Goal: Task Accomplishment & Management: Manage account settings

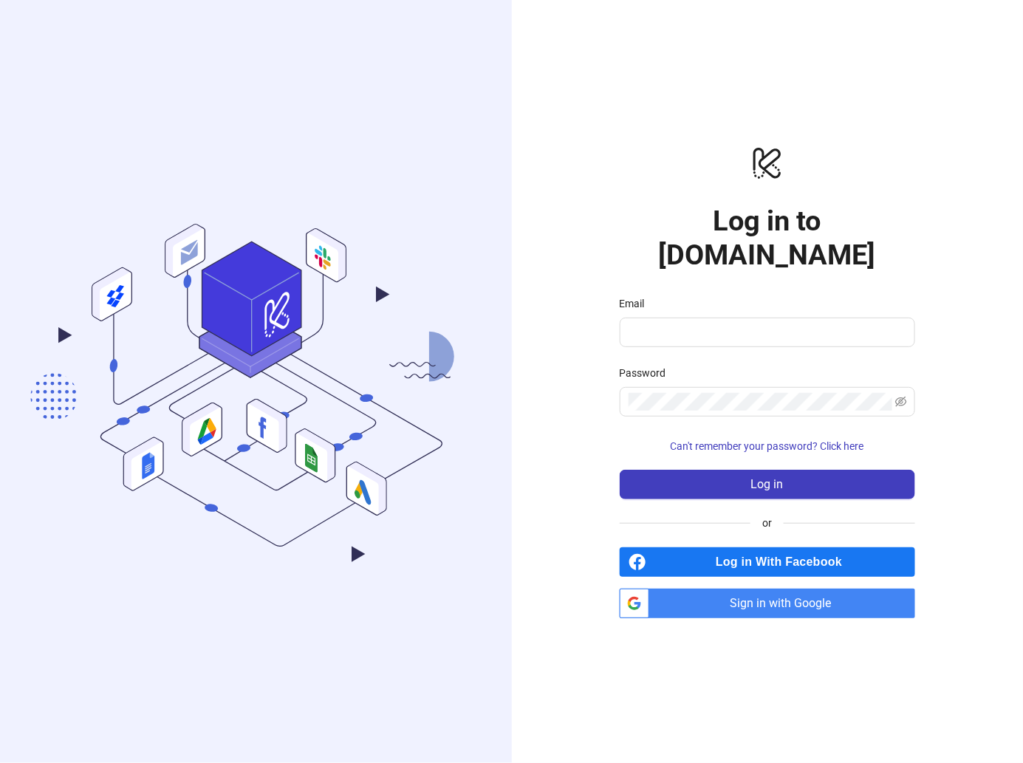
click at [567, 333] on div "logo/logo-mobile Log in to Kitchn.io Email Password Can't remember your passwor…" at bounding box center [768, 381] width 512 height 763
click at [723, 590] on span "Sign in with Google" at bounding box center [785, 604] width 260 height 30
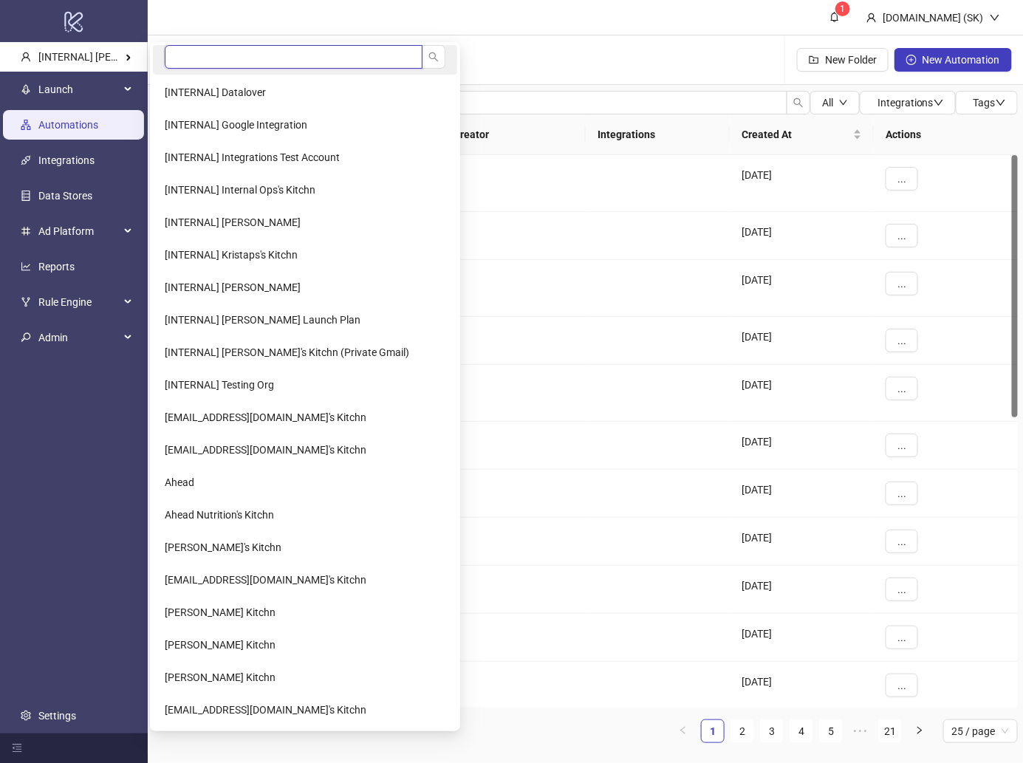
click at [220, 59] on input "search" at bounding box center [294, 57] width 258 height 24
click at [180, 60] on input "search" at bounding box center [294, 57] width 258 height 24
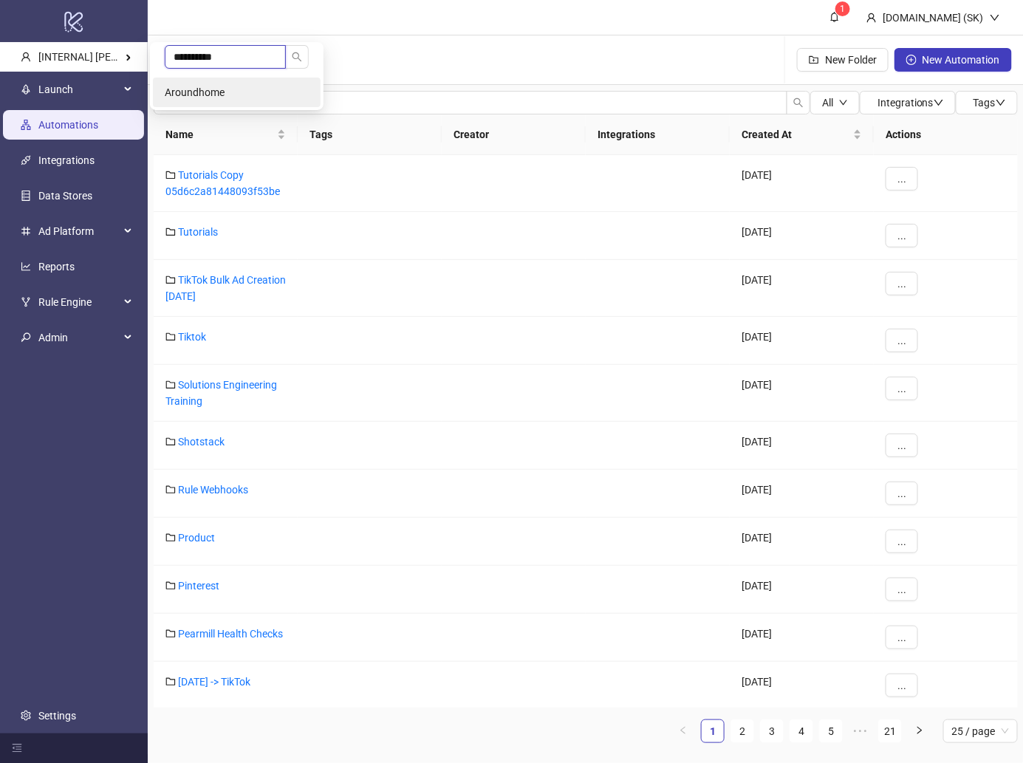
type input "**********"
click at [186, 92] on span "Aroundhome" at bounding box center [195, 92] width 60 height 12
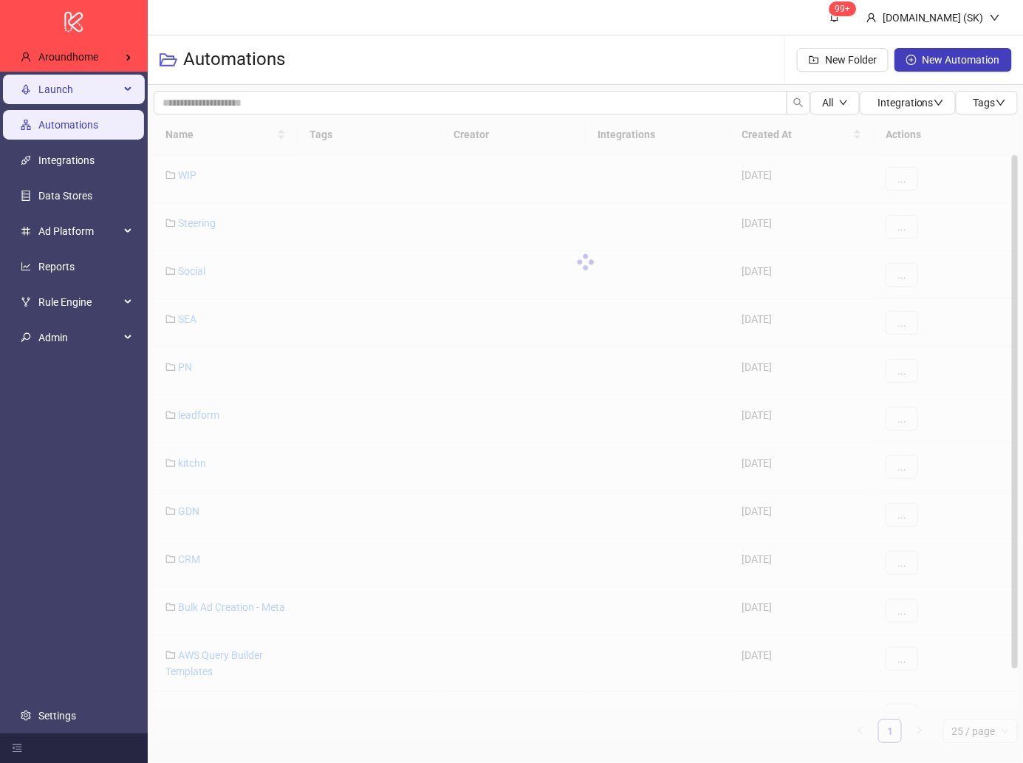
click at [103, 89] on span "Launch" at bounding box center [78, 90] width 81 height 30
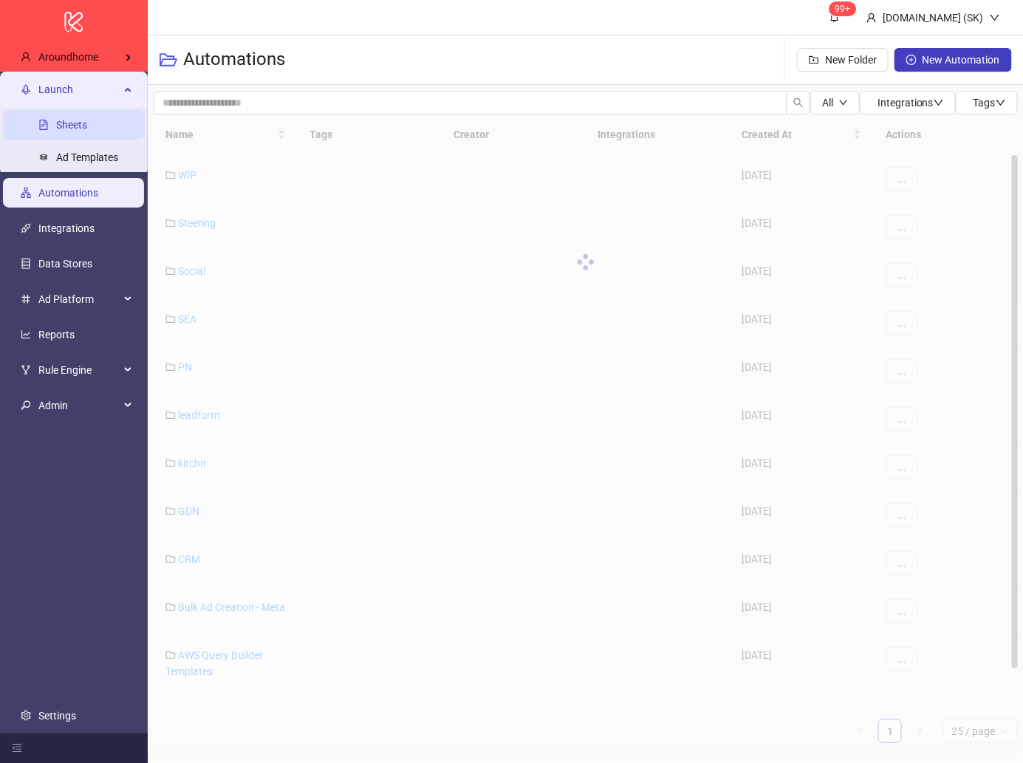
click at [87, 123] on link "Sheets" at bounding box center [71, 125] width 31 height 12
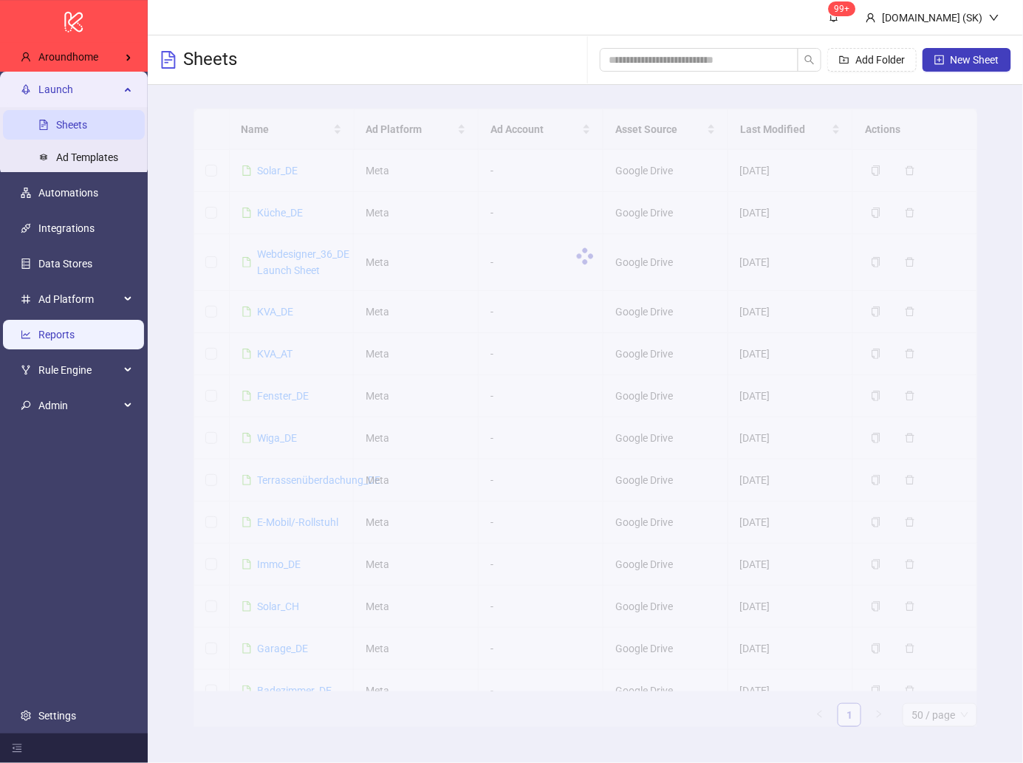
click at [75, 333] on link "Reports" at bounding box center [56, 335] width 36 height 12
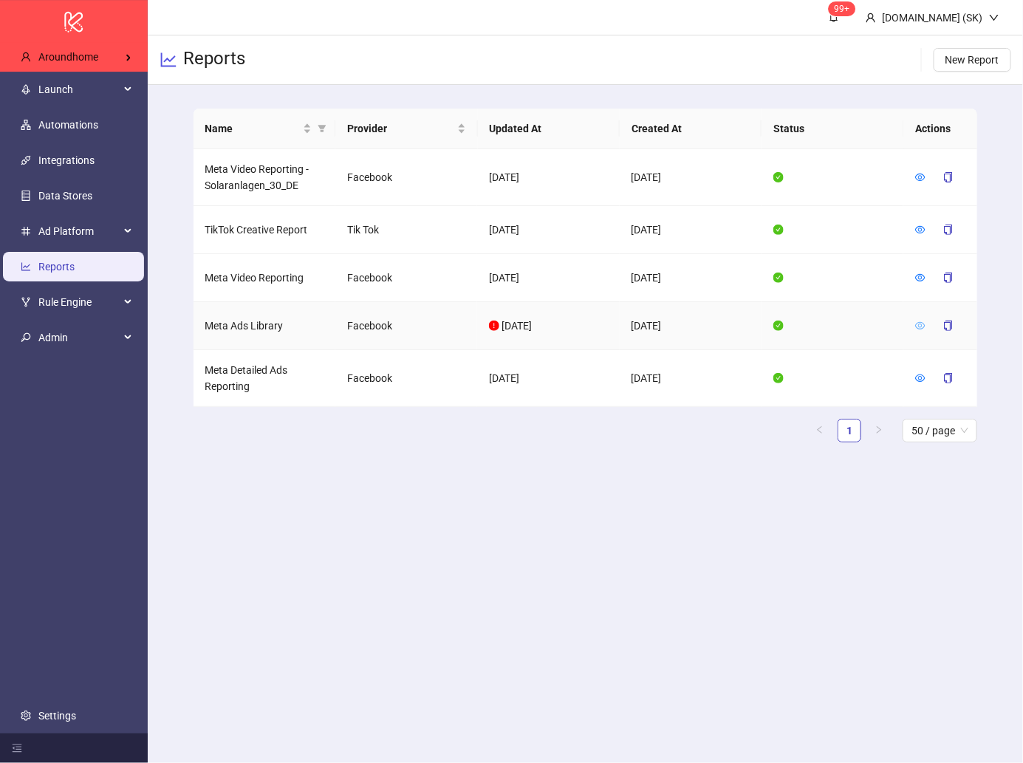
click at [925, 324] on icon "eye" at bounding box center [921, 325] width 10 height 7
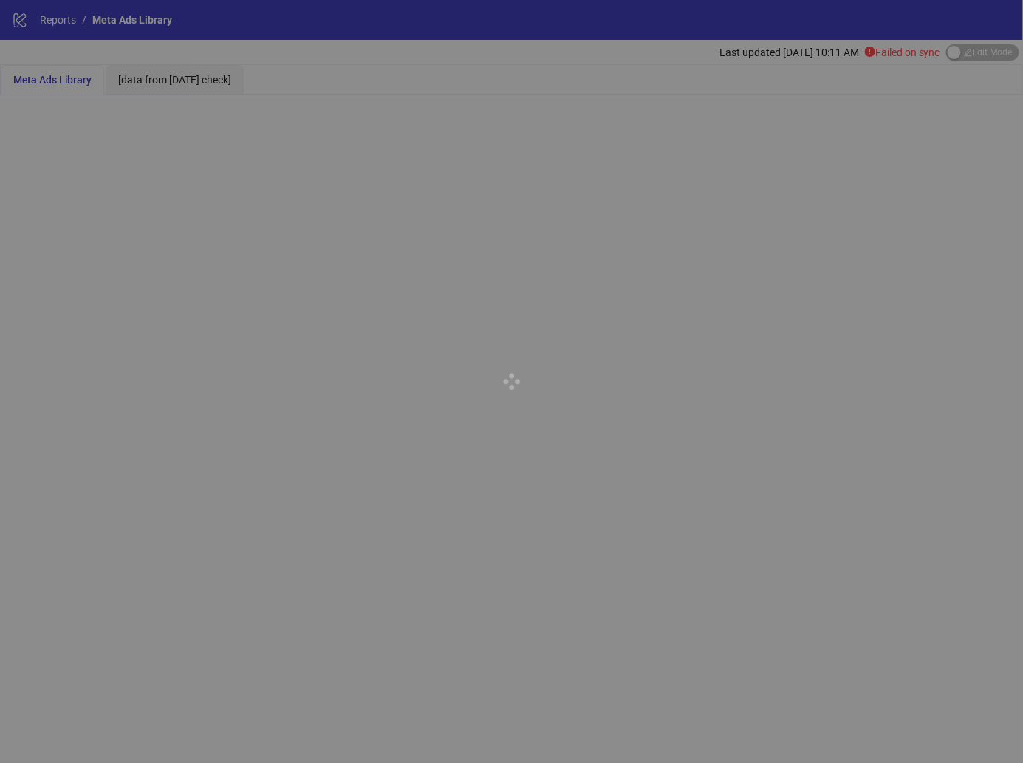
click at [985, 55] on div at bounding box center [511, 381] width 1023 height 763
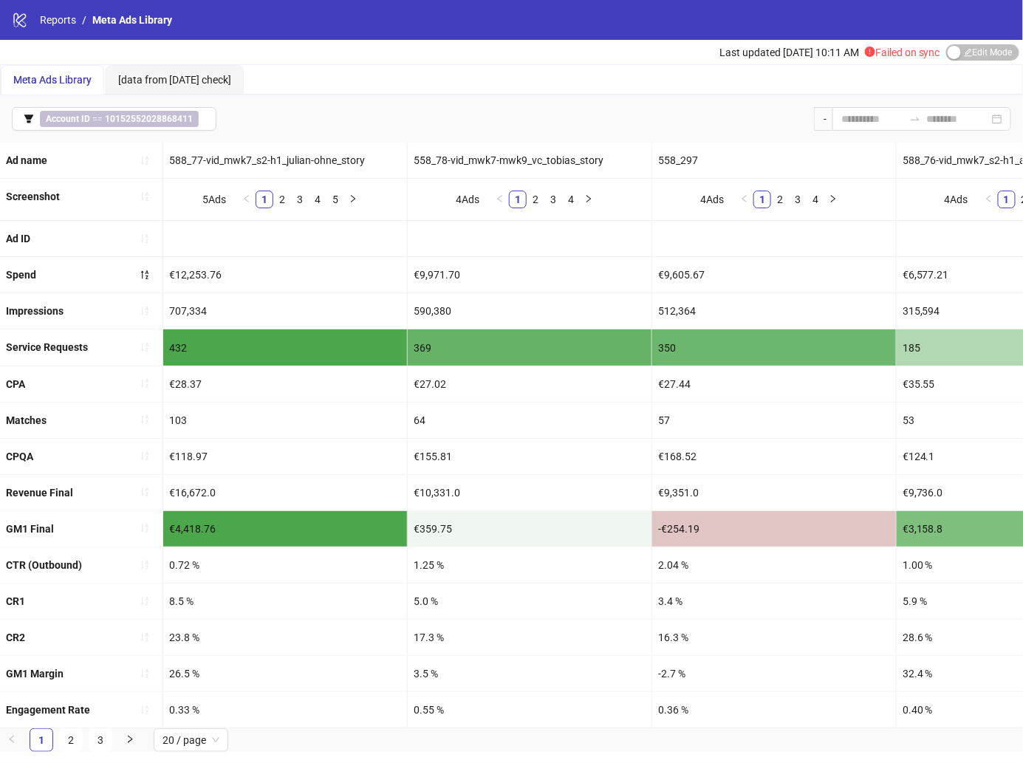
click at [985, 55] on span "Edit Mode Edit Mode" at bounding box center [983, 52] width 73 height 16
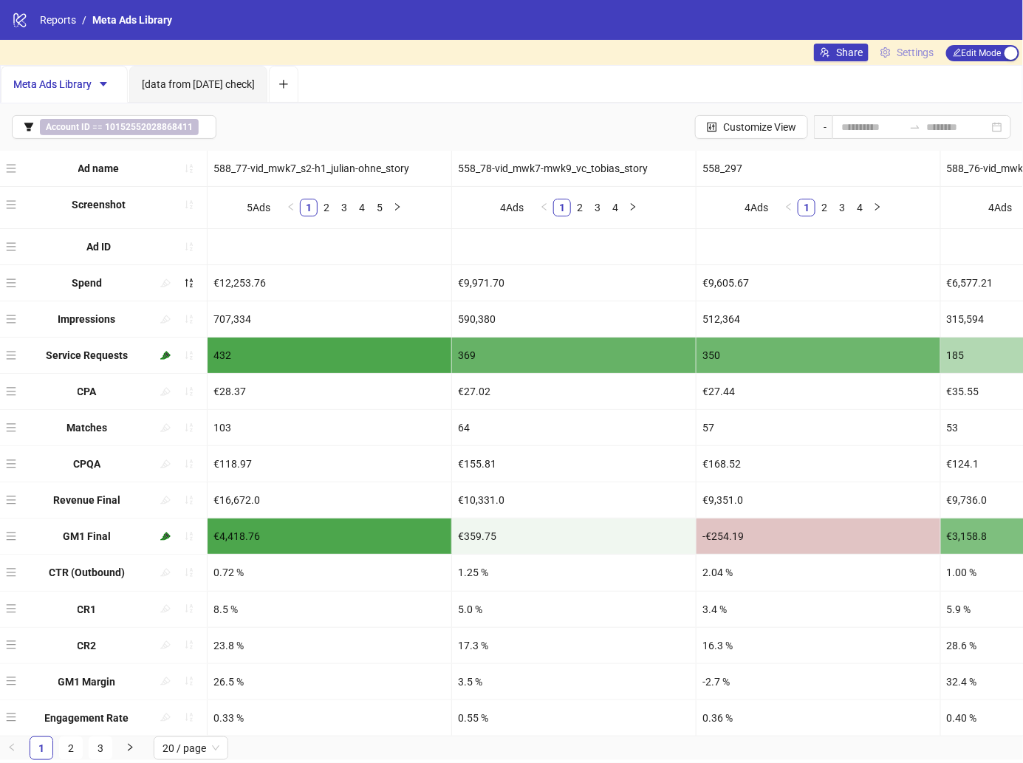
click at [913, 52] on span "Settings" at bounding box center [916, 52] width 38 height 16
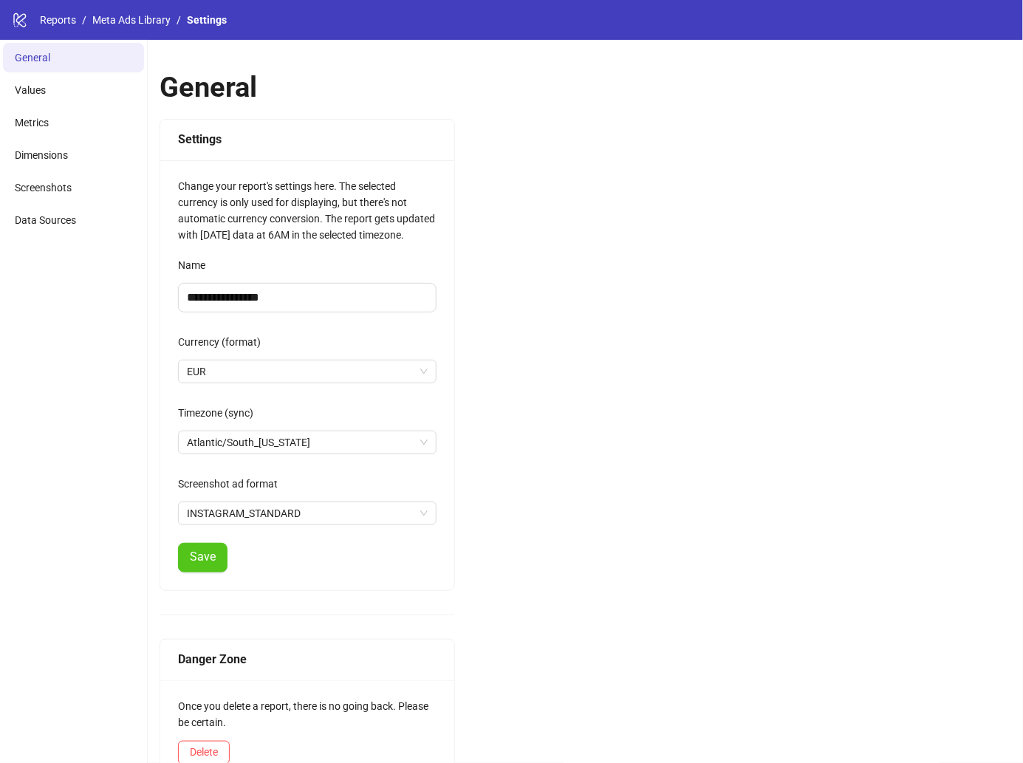
scroll to position [28, 0]
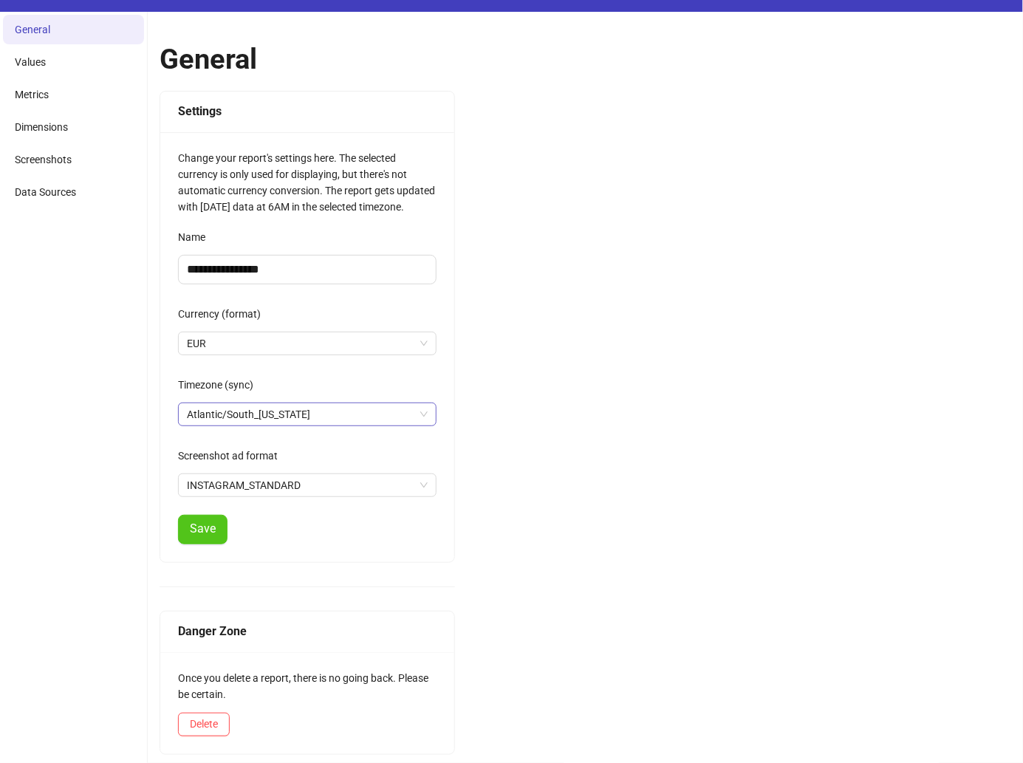
click at [273, 414] on span "Atlantic/South_[US_STATE]" at bounding box center [307, 414] width 241 height 22
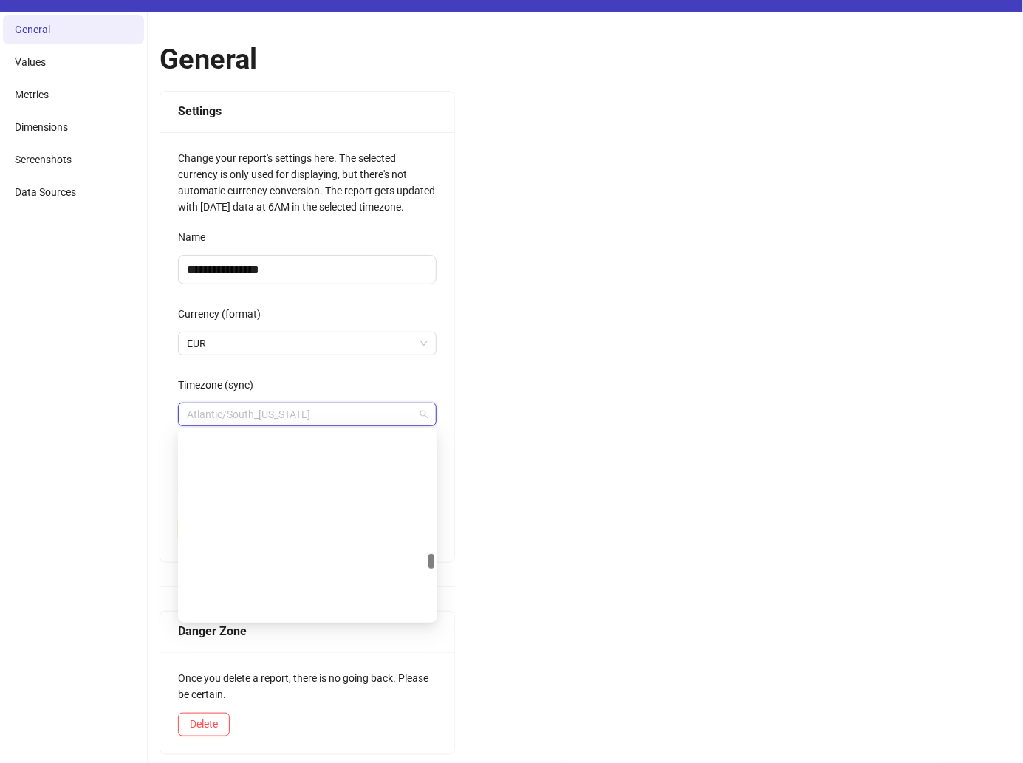
scroll to position [6857, 0]
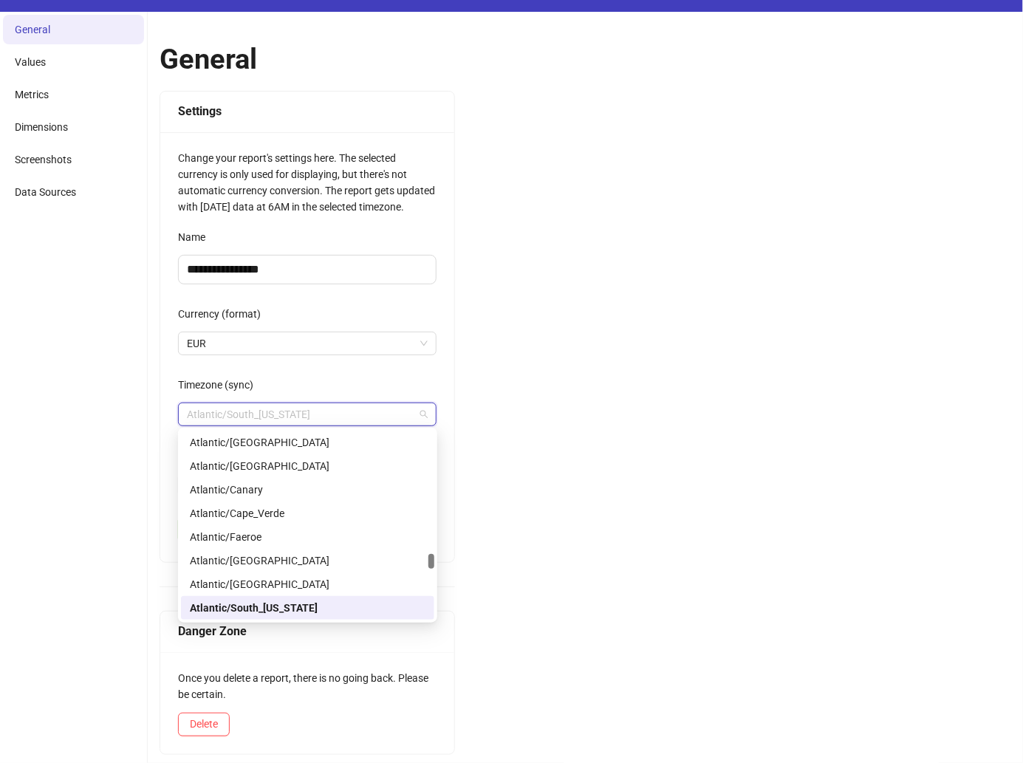
click at [521, 314] on div "**********" at bounding box center [586, 389] width 876 height 755
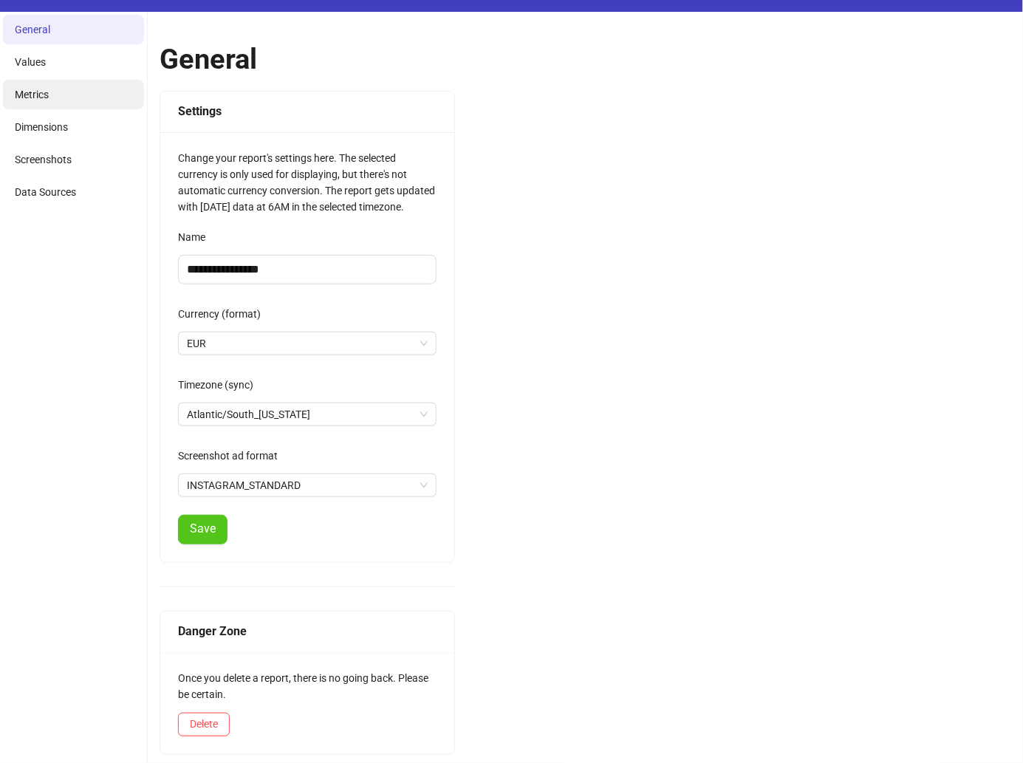
scroll to position [0, 0]
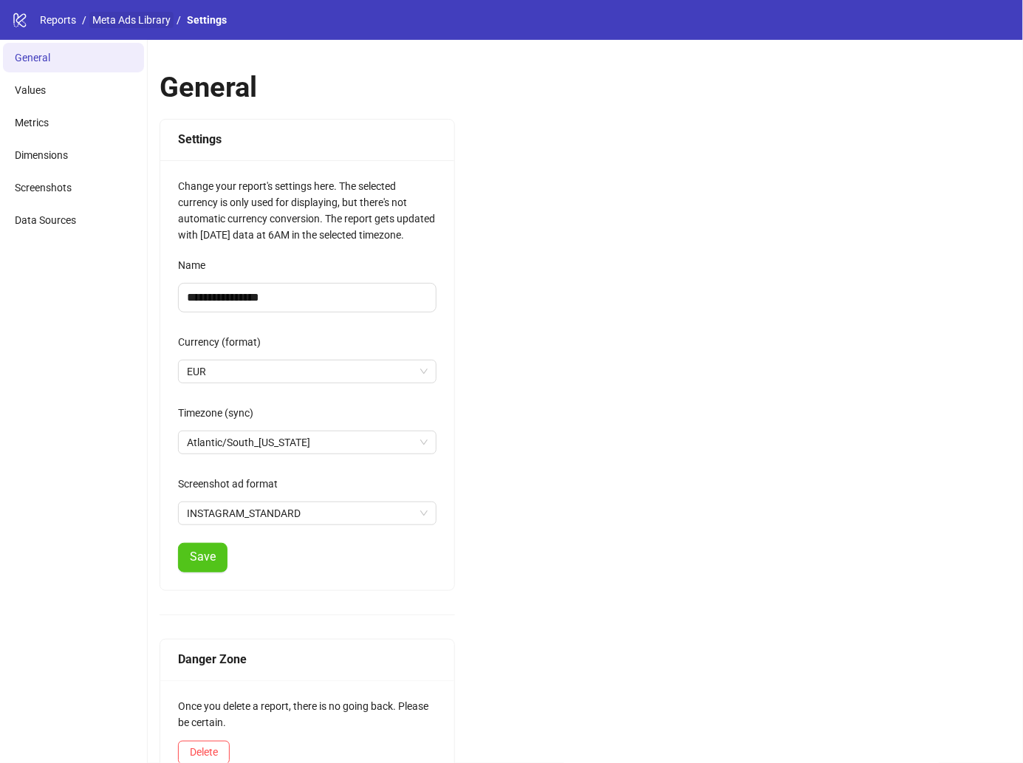
click at [132, 21] on link "Meta Ads Library" at bounding box center [131, 20] width 84 height 16
click at [58, 109] on li "Metrics" at bounding box center [73, 123] width 141 height 30
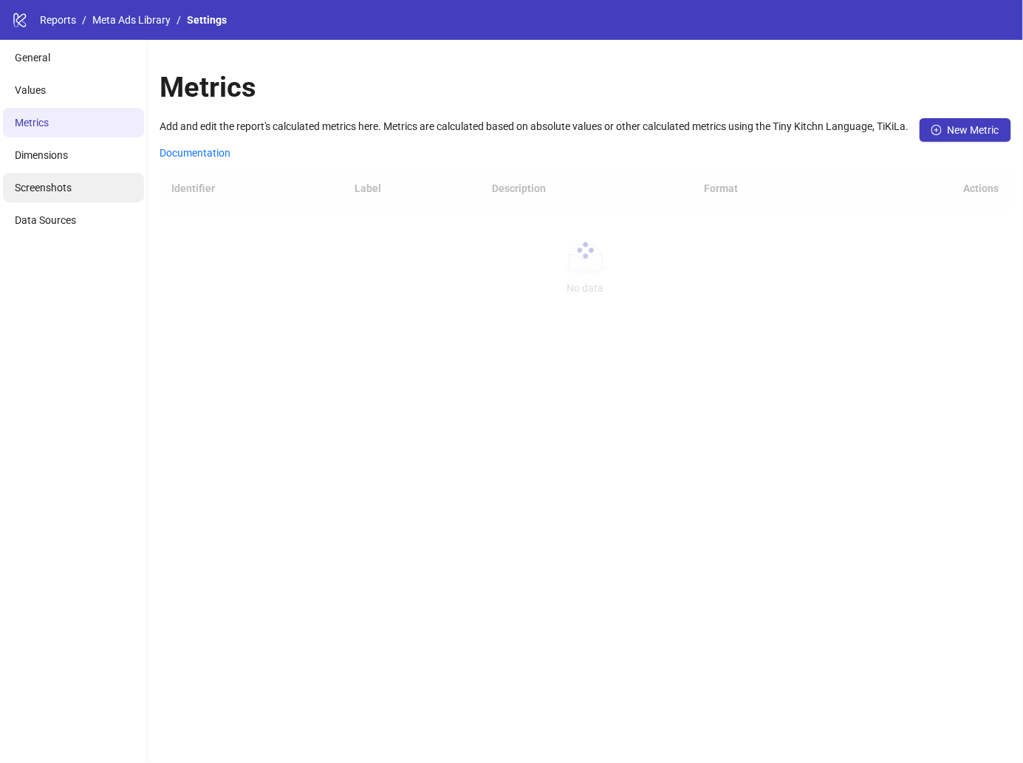
click at [69, 184] on span "Screenshots" at bounding box center [43, 188] width 57 height 12
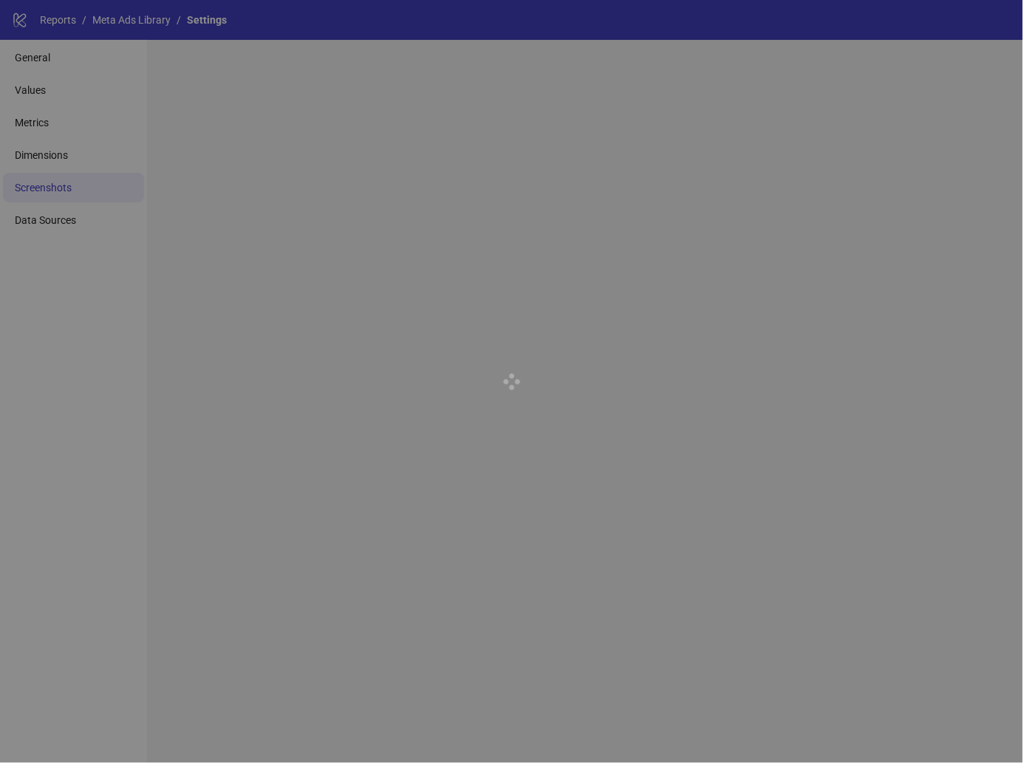
click at [71, 221] on div at bounding box center [511, 381] width 1023 height 763
click at [92, 228] on div at bounding box center [511, 381] width 1023 height 763
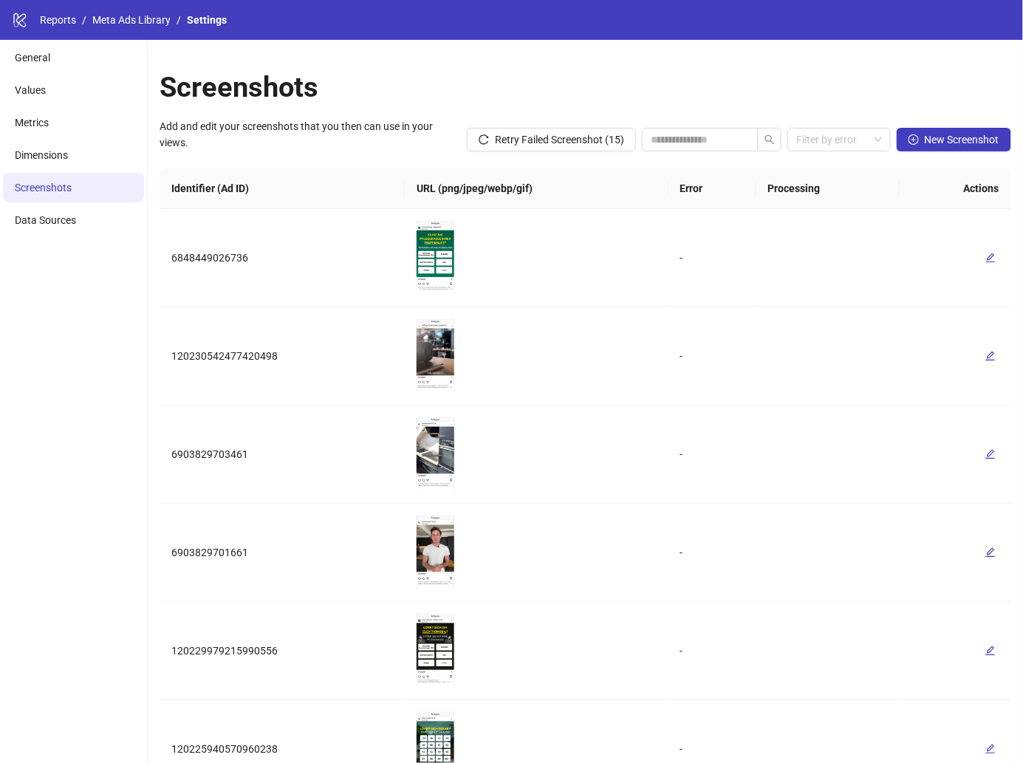
click at [92, 228] on li "Data Sources" at bounding box center [73, 220] width 141 height 30
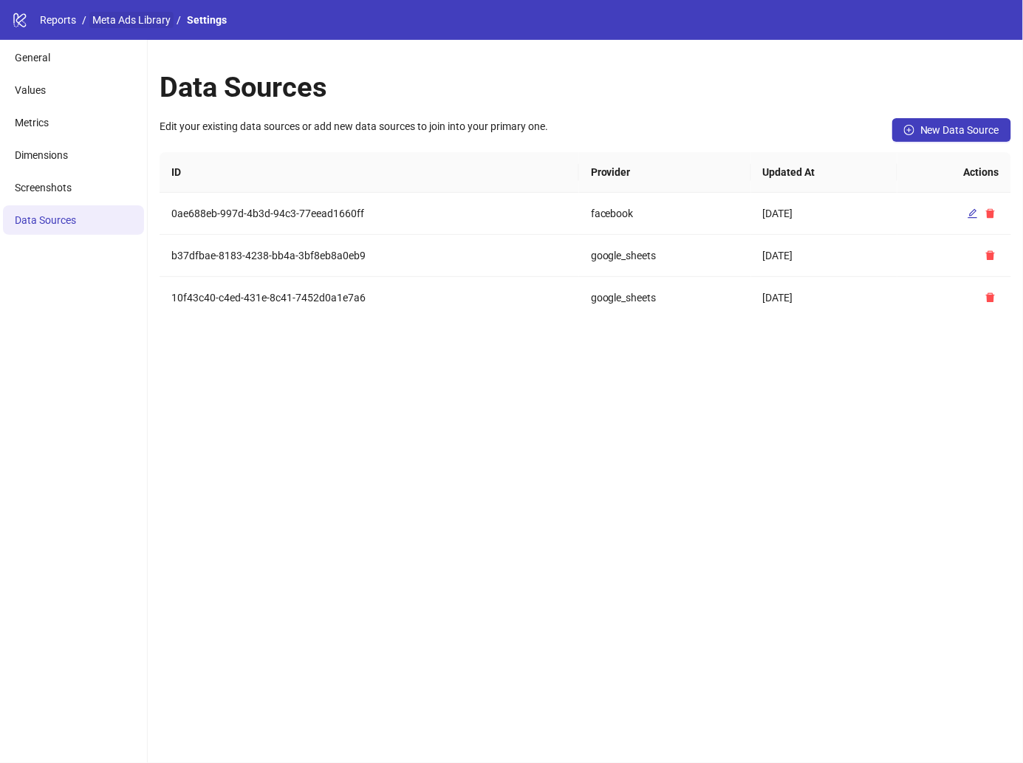
click at [124, 23] on link "Meta Ads Library" at bounding box center [131, 20] width 84 height 16
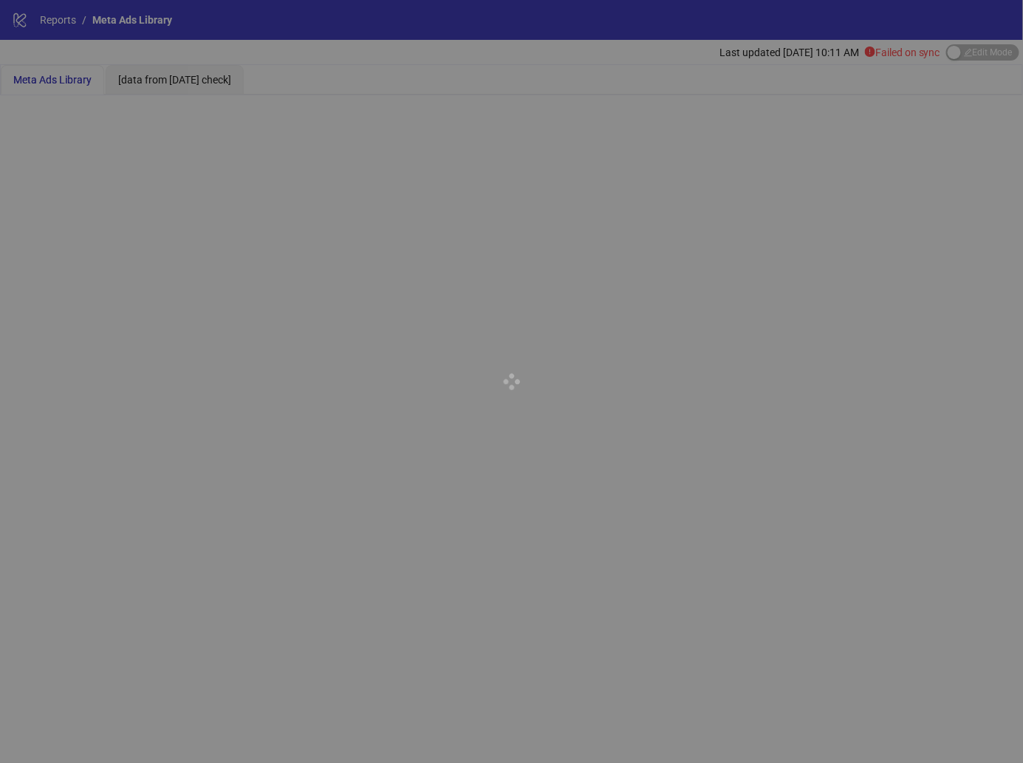
click at [853, 80] on div at bounding box center [511, 381] width 1023 height 763
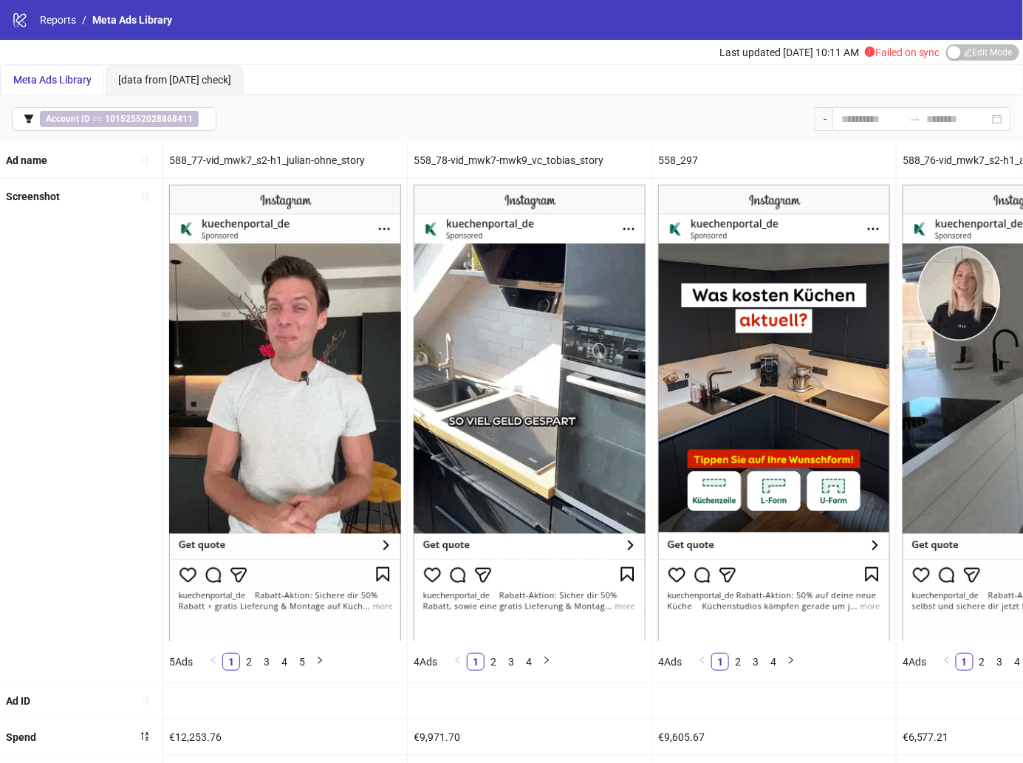
click at [867, 50] on icon "exclamation-circle" at bounding box center [870, 52] width 10 height 10
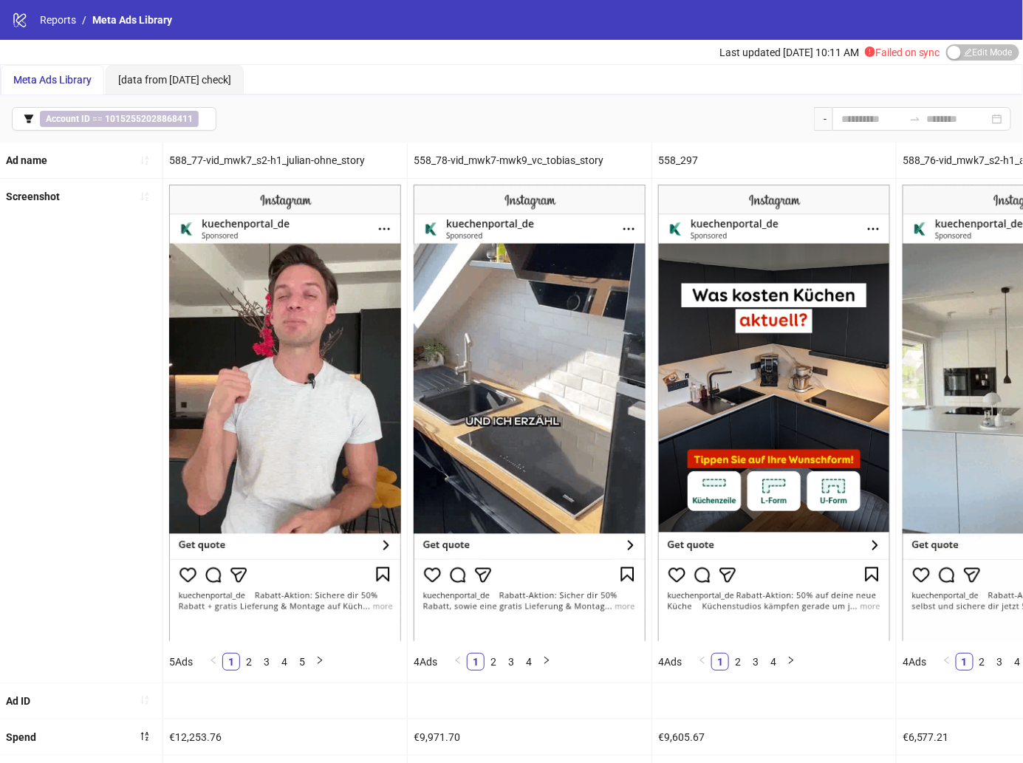
click at [865, 50] on icon "exclamation-circle" at bounding box center [870, 52] width 10 height 10
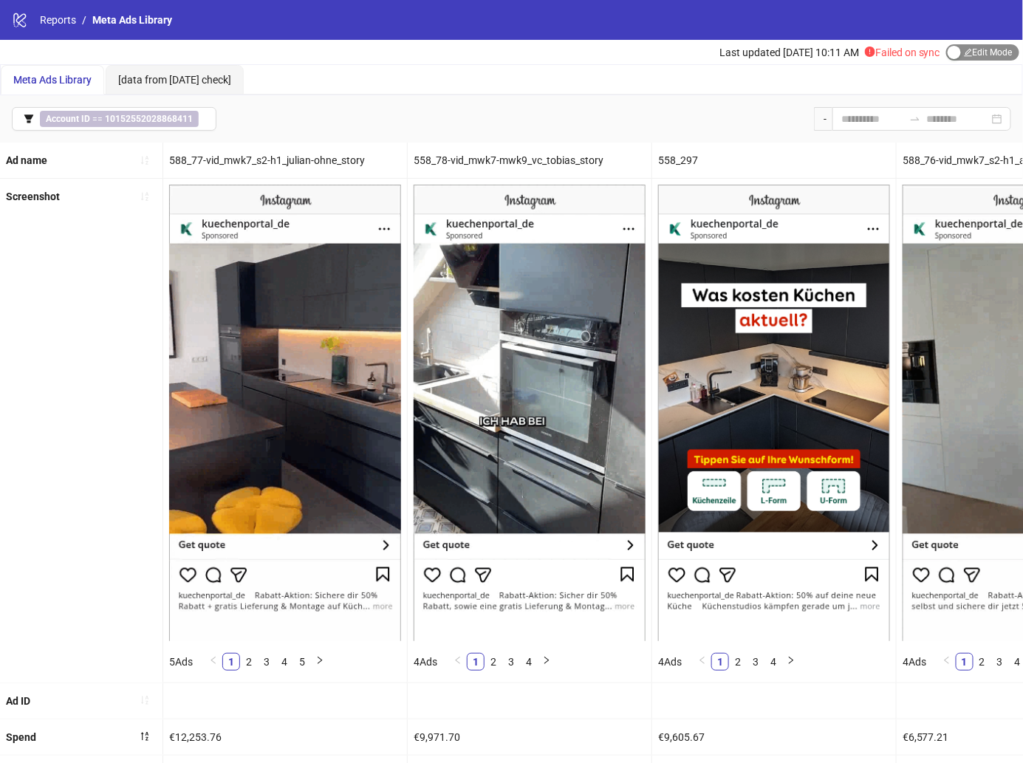
click at [995, 48] on span "Edit Mode Edit Mode" at bounding box center [983, 52] width 73 height 16
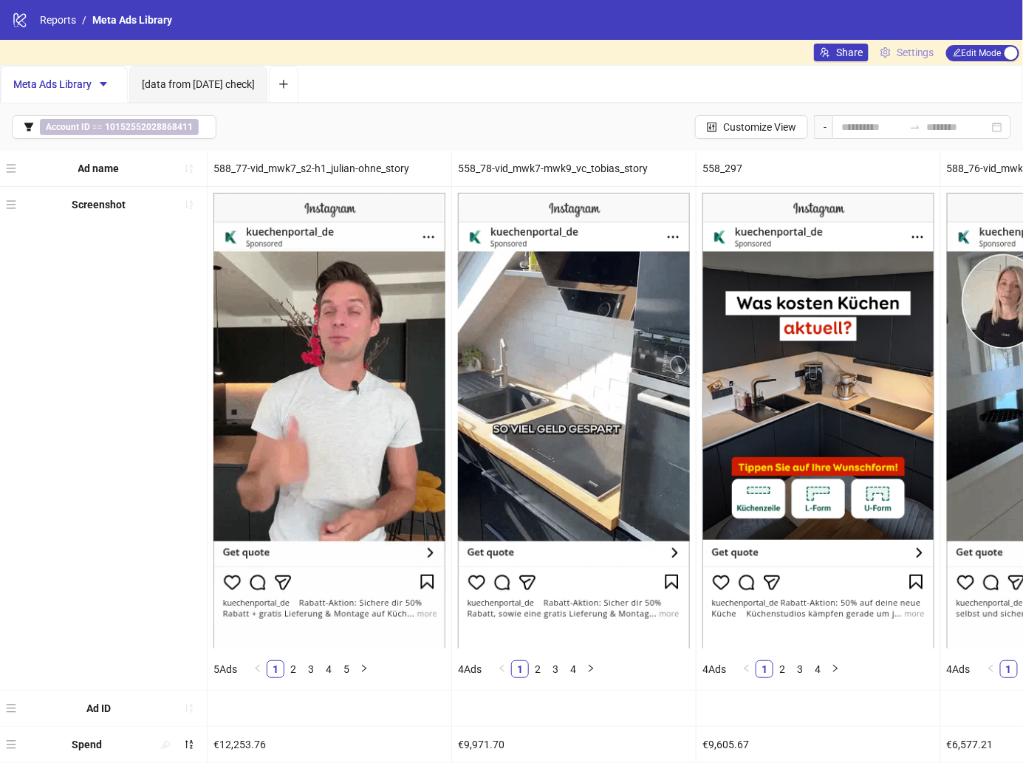
click at [914, 51] on span "Settings" at bounding box center [916, 52] width 38 height 16
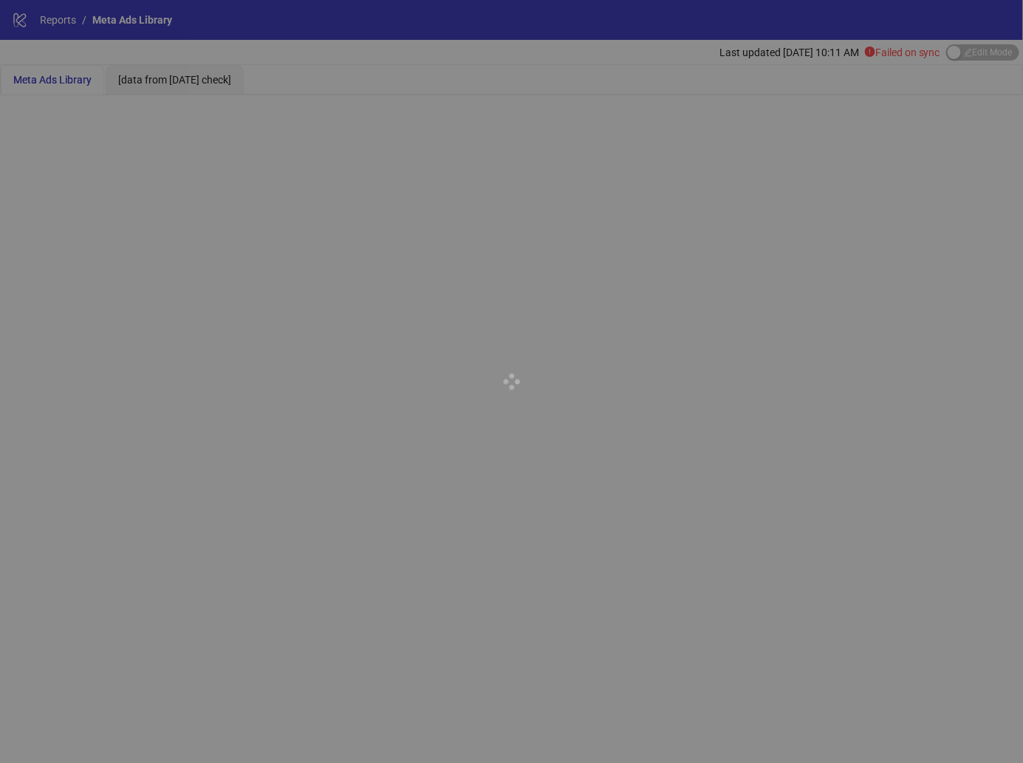
click at [55, 29] on div at bounding box center [511, 381] width 1023 height 763
click at [64, 27] on div at bounding box center [511, 381] width 1023 height 763
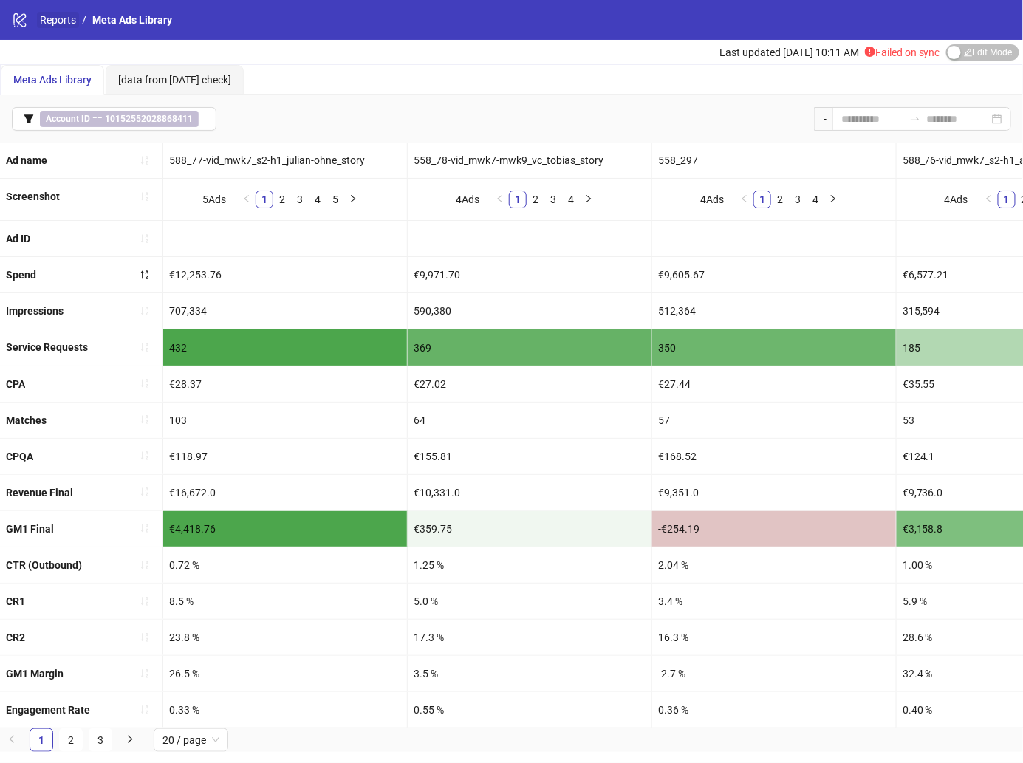
click at [64, 22] on link "Reports" at bounding box center [58, 20] width 42 height 16
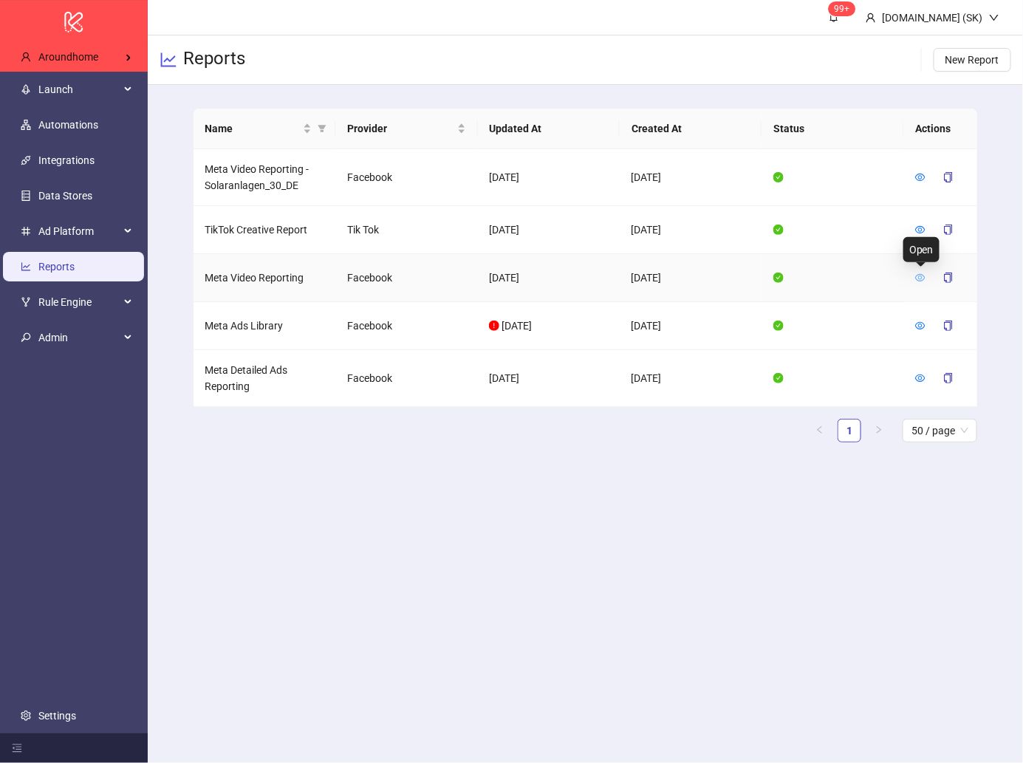
click at [921, 279] on icon "eye" at bounding box center [921, 278] width 10 height 10
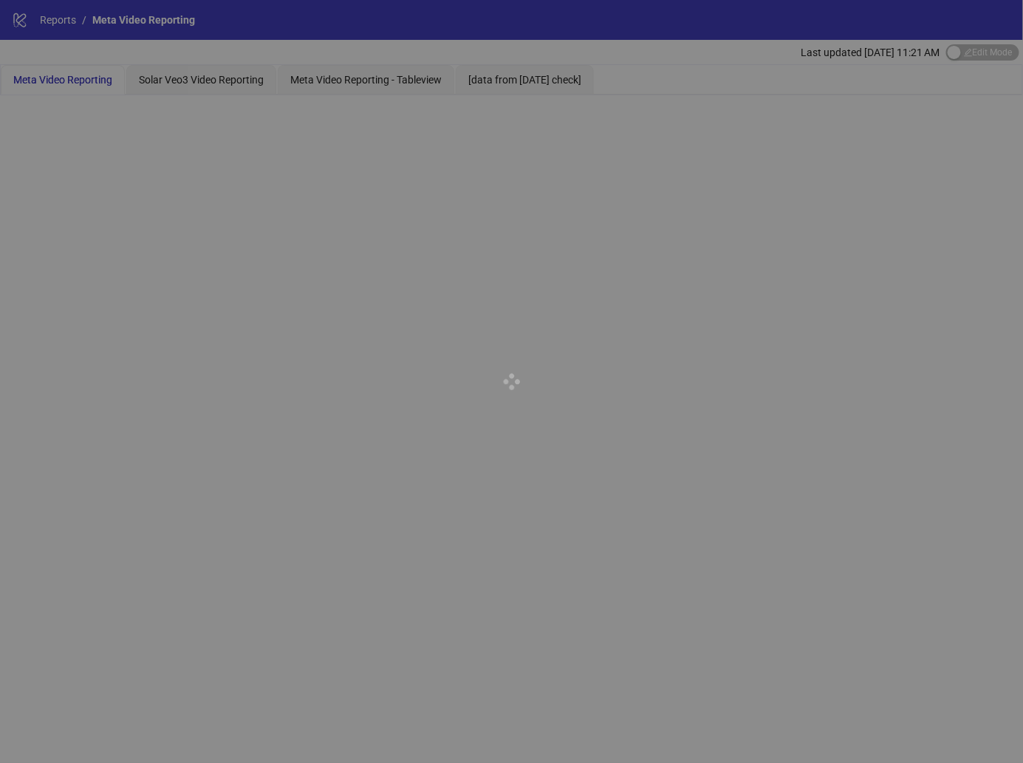
click at [1018, 50] on div at bounding box center [511, 381] width 1023 height 763
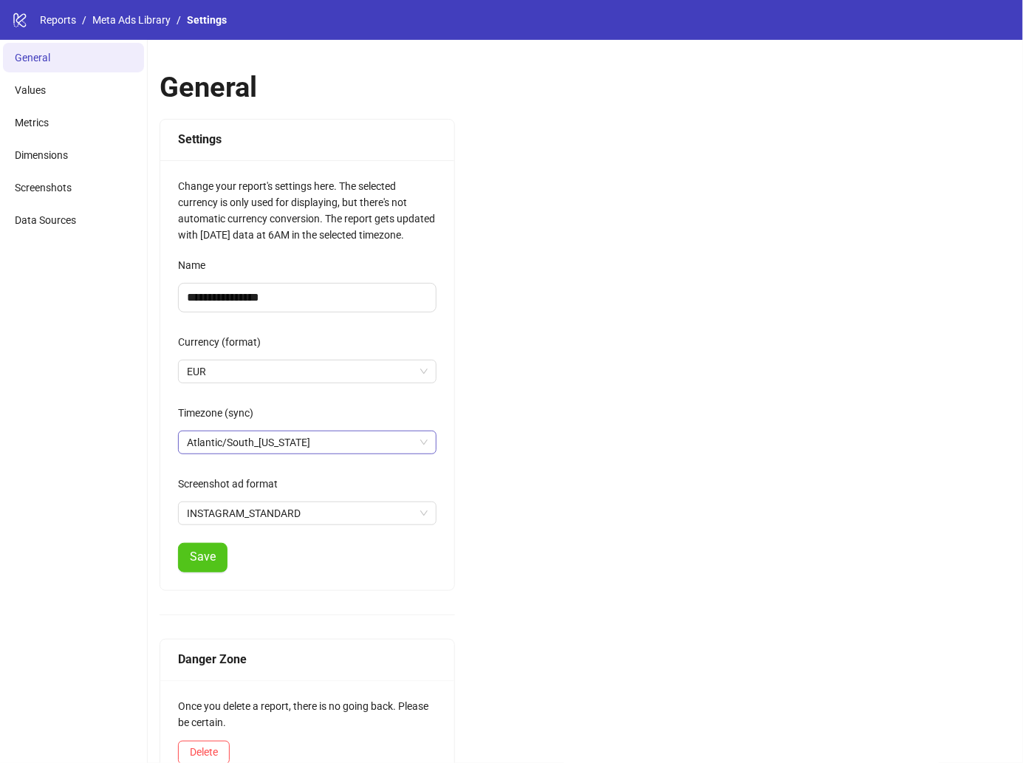
click at [387, 437] on span "Atlantic/South_[US_STATE]" at bounding box center [307, 443] width 241 height 22
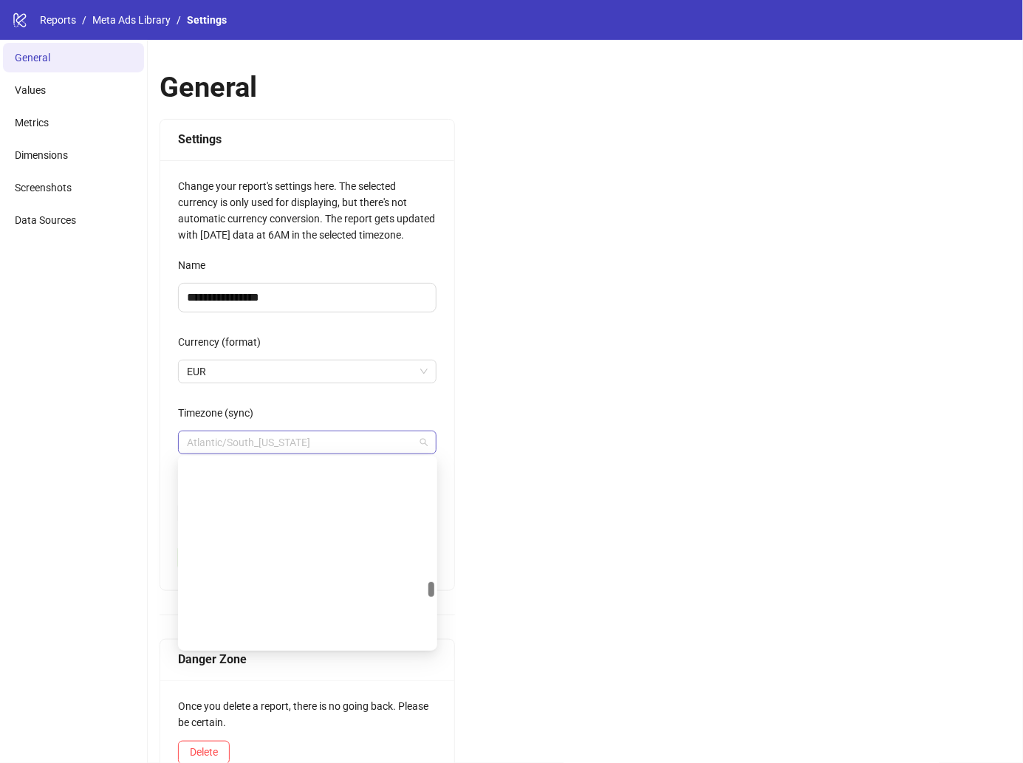
scroll to position [6857, 0]
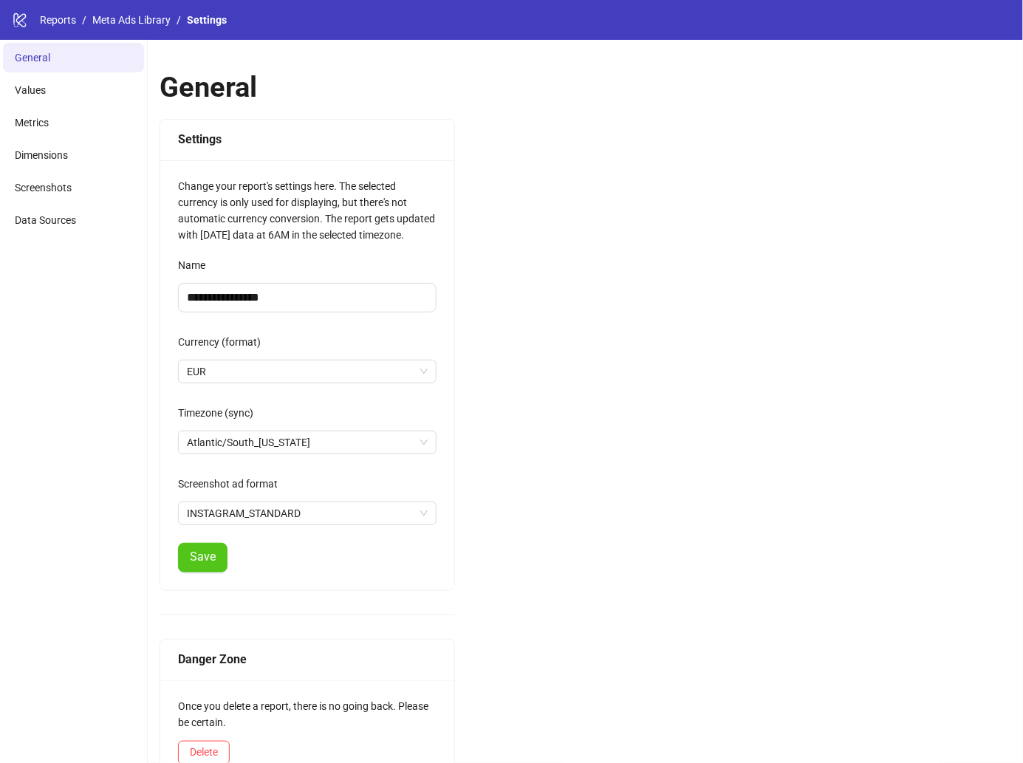
click at [589, 359] on div "**********" at bounding box center [586, 417] width 876 height 755
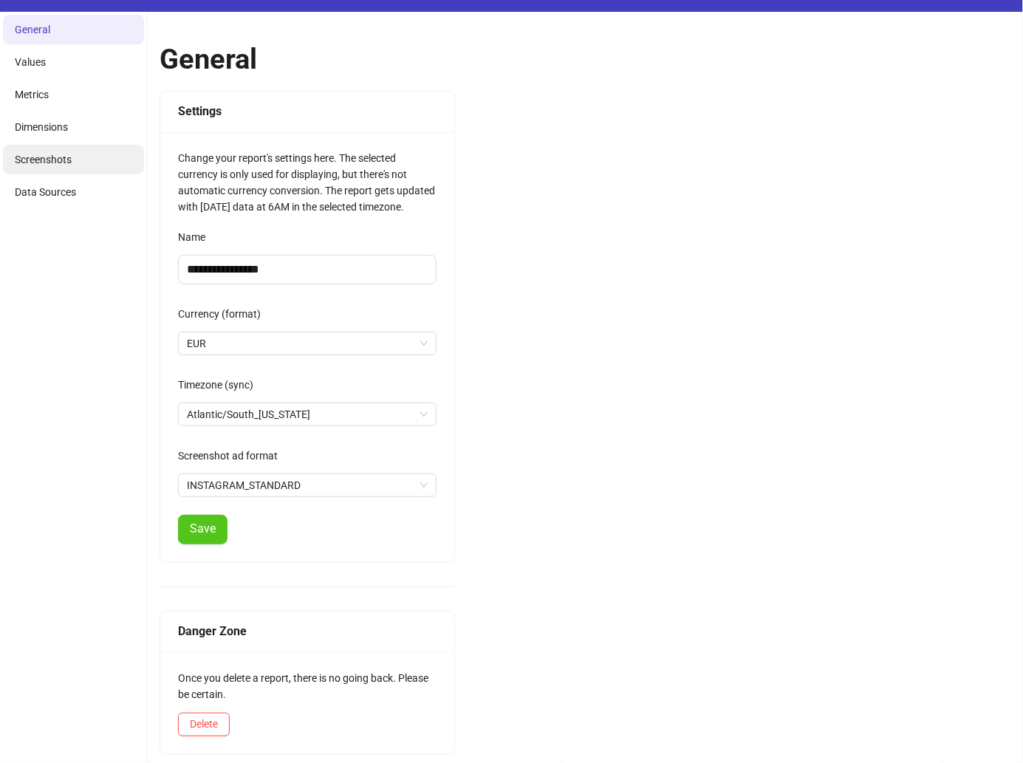
click at [66, 163] on span "Screenshots" at bounding box center [43, 160] width 57 height 12
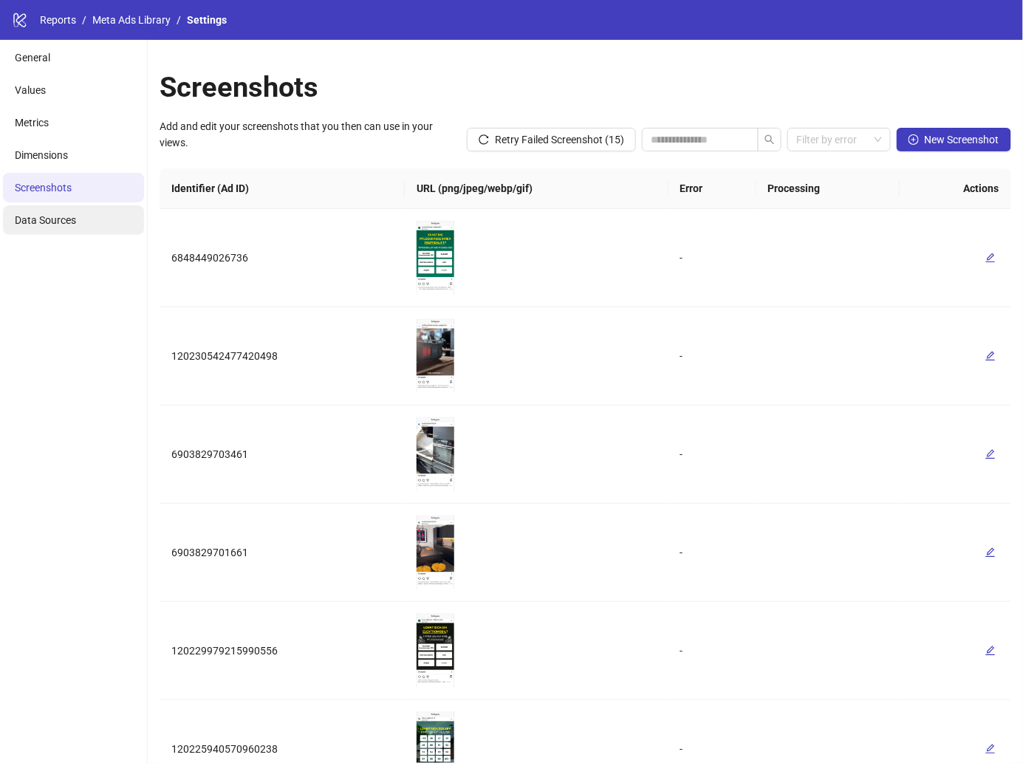
click at [92, 225] on li "Data Sources" at bounding box center [73, 220] width 141 height 30
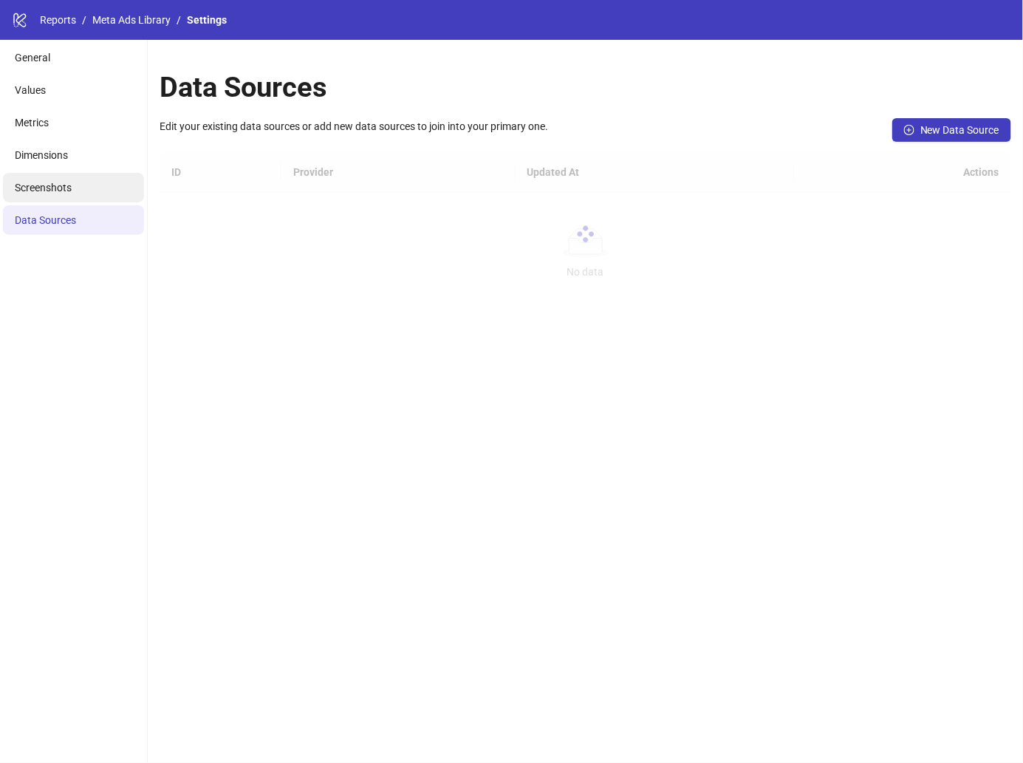
click at [92, 194] on li "Screenshots" at bounding box center [73, 188] width 141 height 30
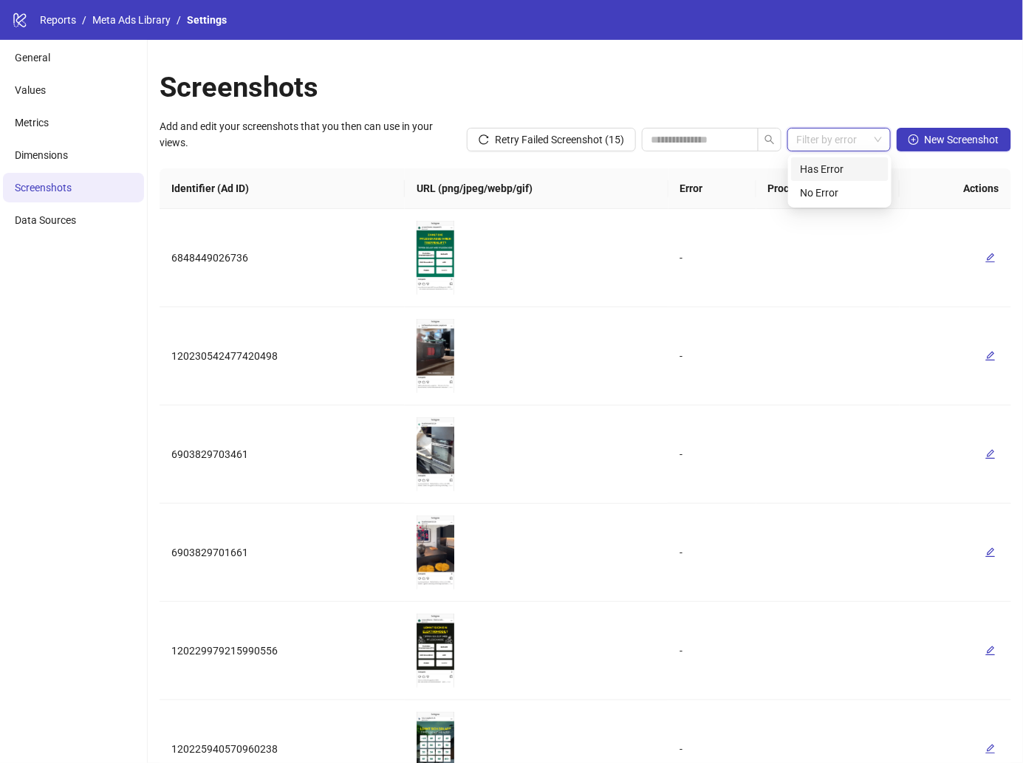
click at [853, 140] on input "search" at bounding box center [833, 140] width 72 height 22
click at [839, 171] on div "Has Error" at bounding box center [840, 169] width 80 height 16
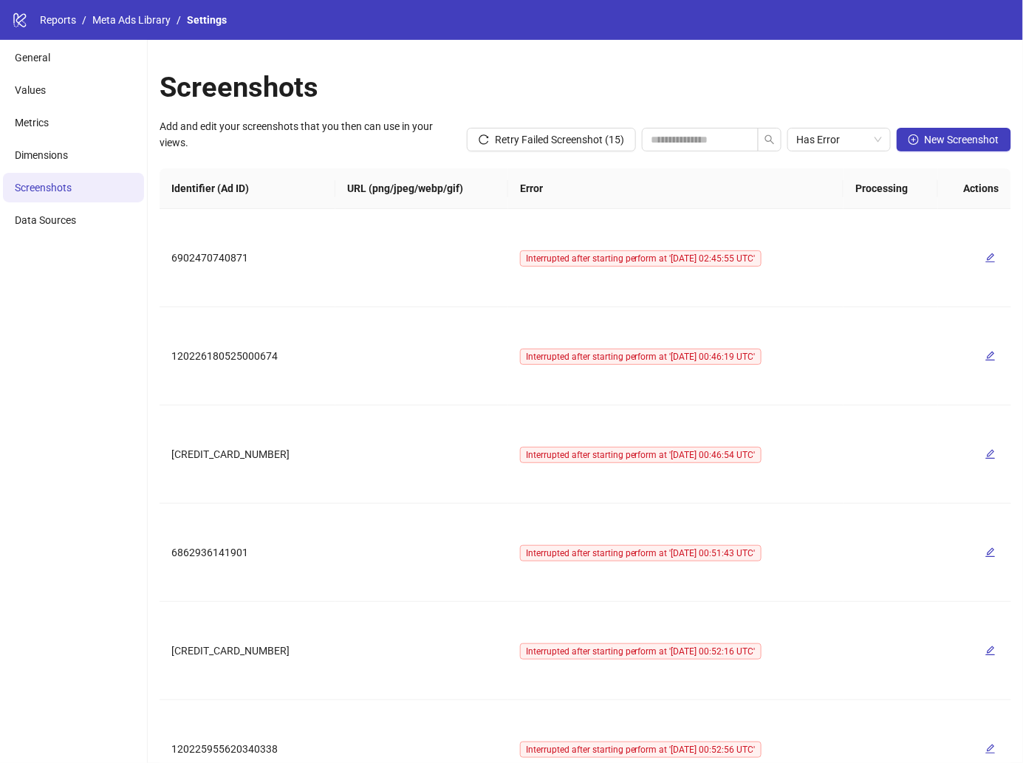
click at [582, 152] on div "Retry Failed Screenshot (15) Has Error New Screenshot" at bounding box center [736, 139] width 551 height 43
click at [583, 137] on span "Retry Failed Screenshot (15)" at bounding box center [559, 140] width 129 height 12
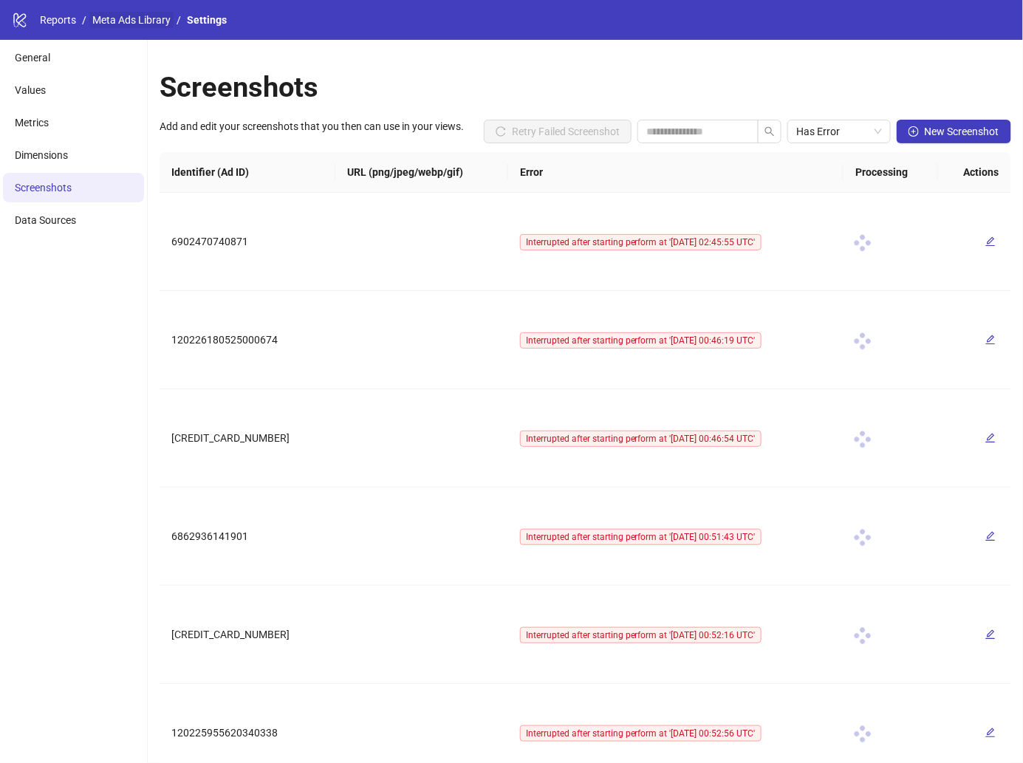
click at [148, 18] on link "Meta Ads Library" at bounding box center [131, 20] width 84 height 16
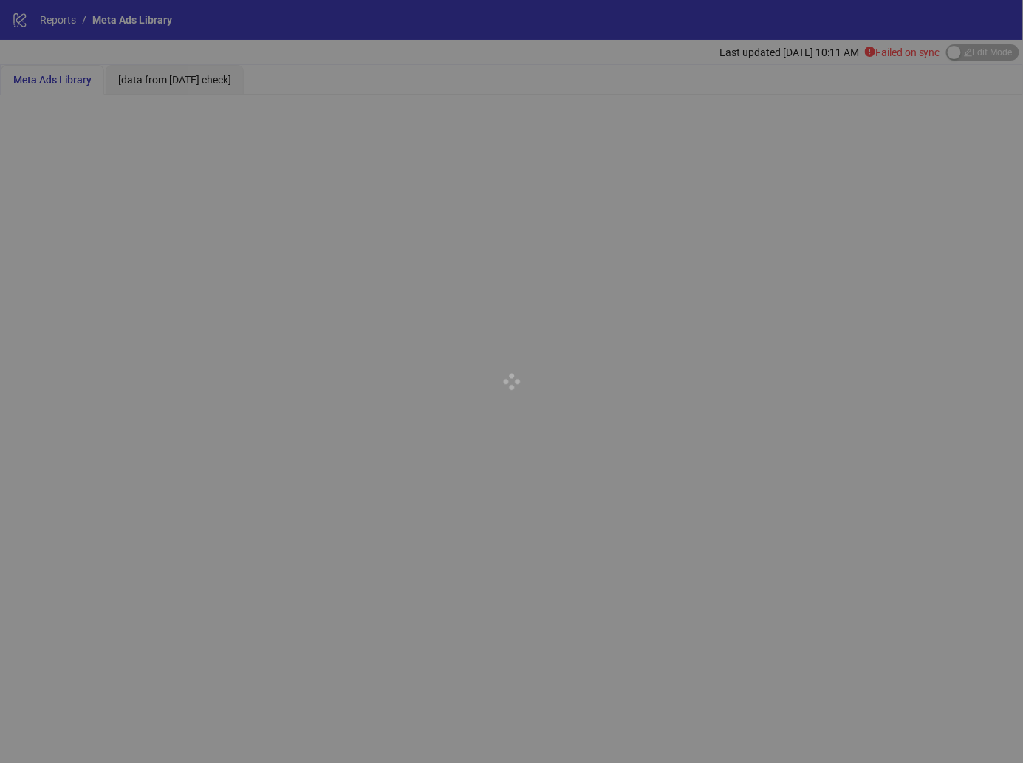
click at [994, 53] on div at bounding box center [511, 381] width 1023 height 763
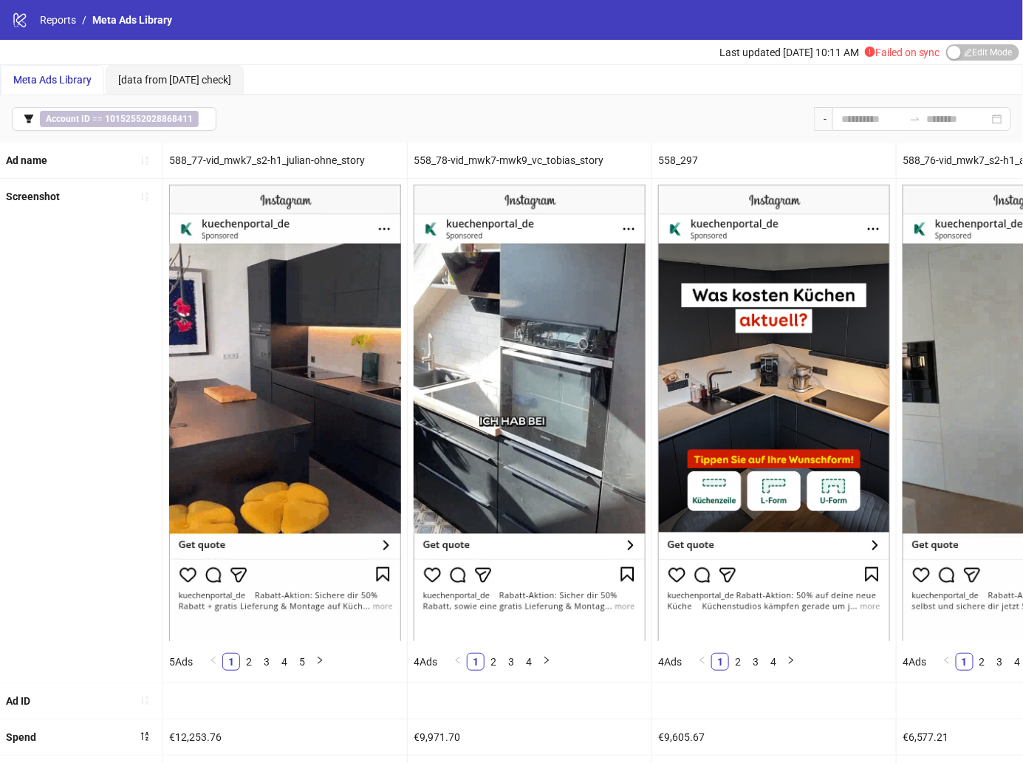
click at [990, 51] on span "Edit Mode Edit Mode" at bounding box center [983, 52] width 73 height 16
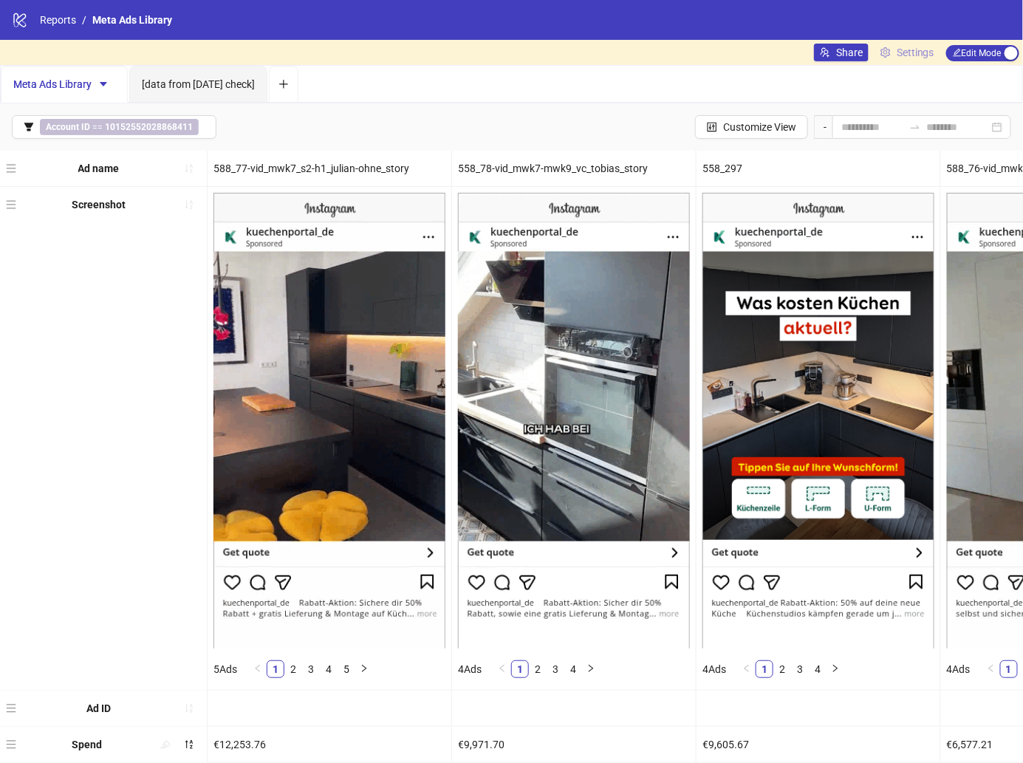
click at [894, 57] on link "Settings" at bounding box center [908, 53] width 66 height 18
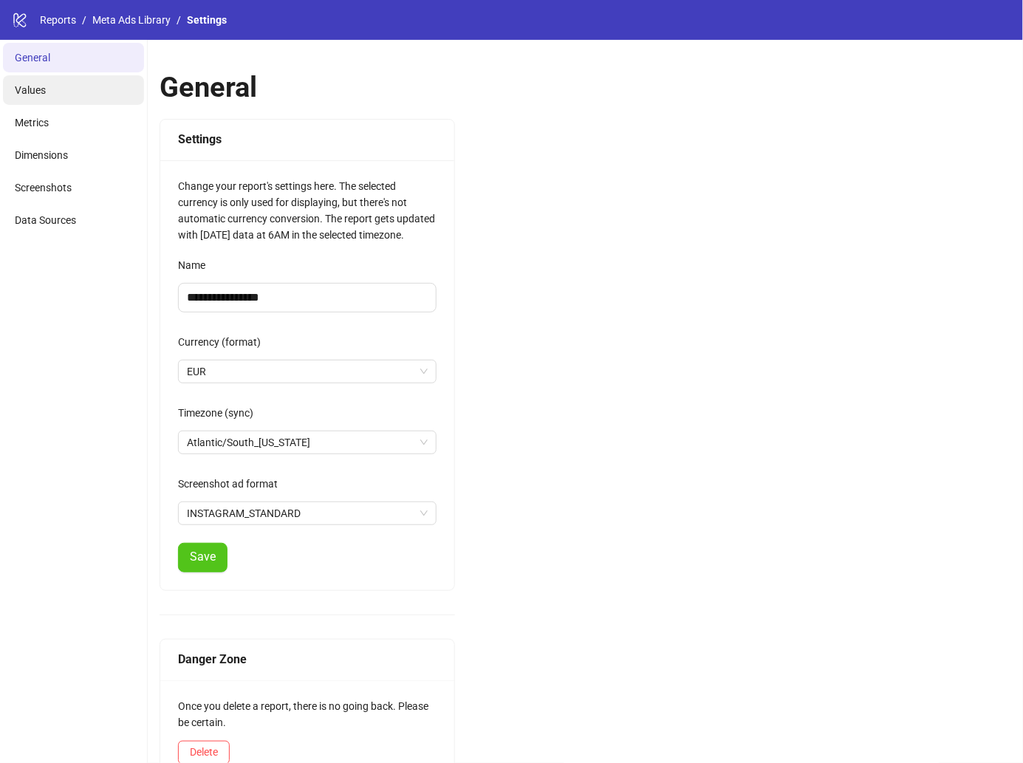
click at [79, 103] on li "Values" at bounding box center [73, 90] width 141 height 30
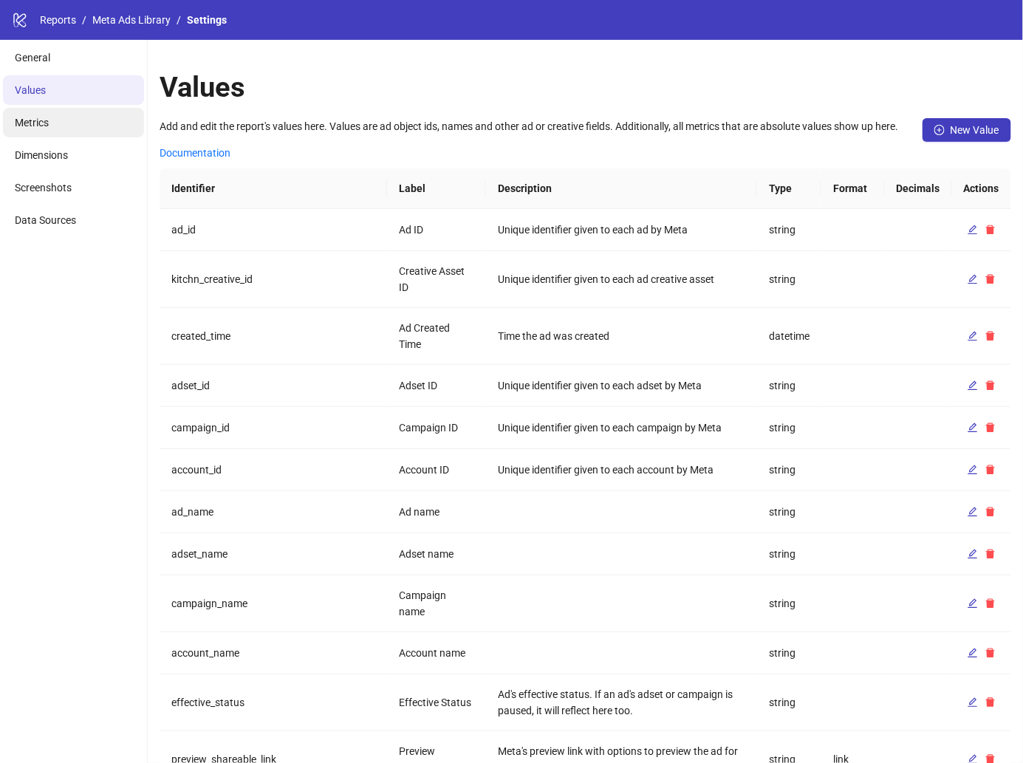
click at [74, 122] on li "Metrics" at bounding box center [73, 123] width 141 height 30
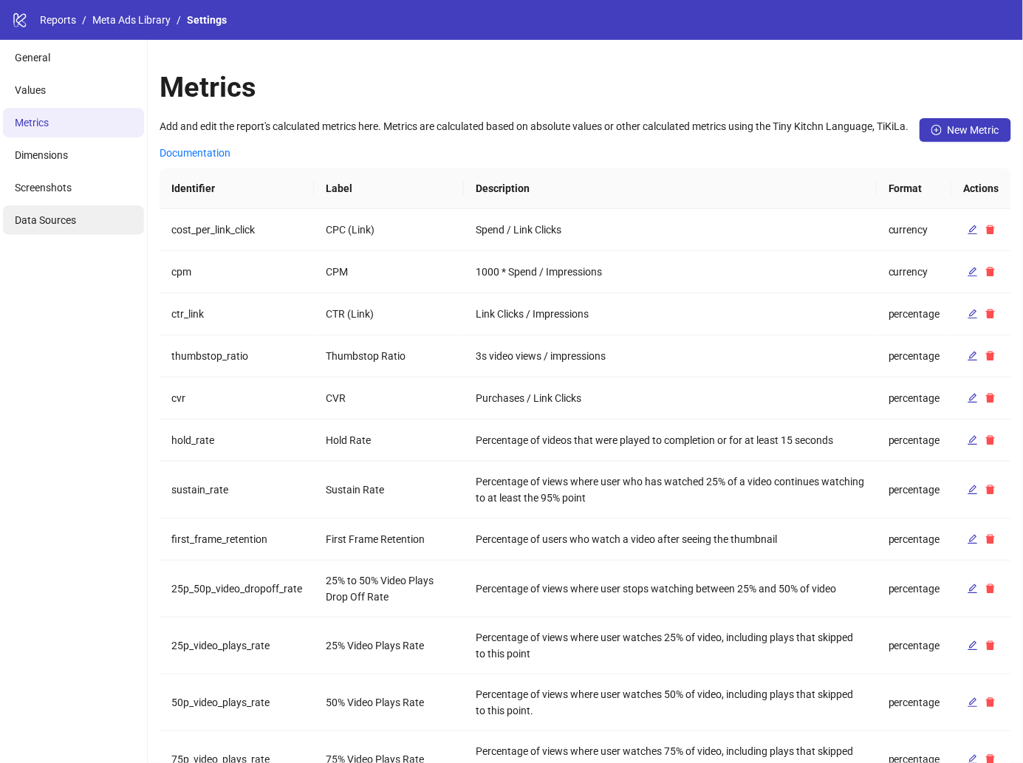
click at [75, 225] on span "Data Sources" at bounding box center [45, 220] width 61 height 12
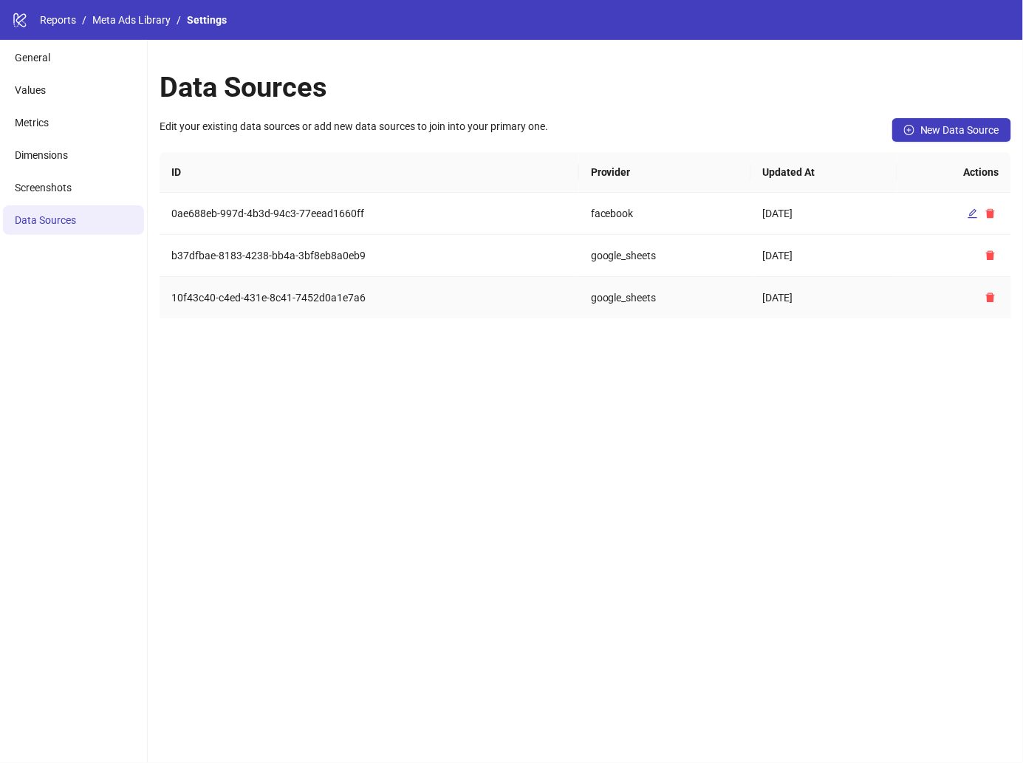
click at [972, 293] on td at bounding box center [955, 297] width 114 height 41
click at [381, 371] on div "Data Sources Edit your existing data sources or add new data sources to join in…" at bounding box center [586, 401] width 876 height 723
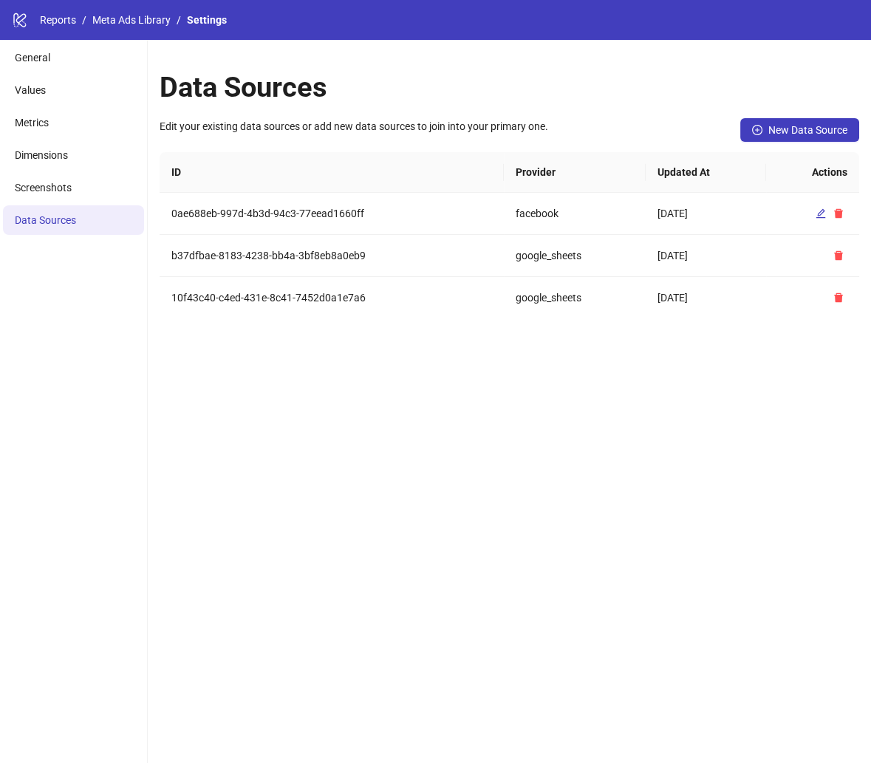
click at [691, 344] on div "Data Sources Edit your existing data sources or add new data sources to join in…" at bounding box center [509, 401] width 723 height 723
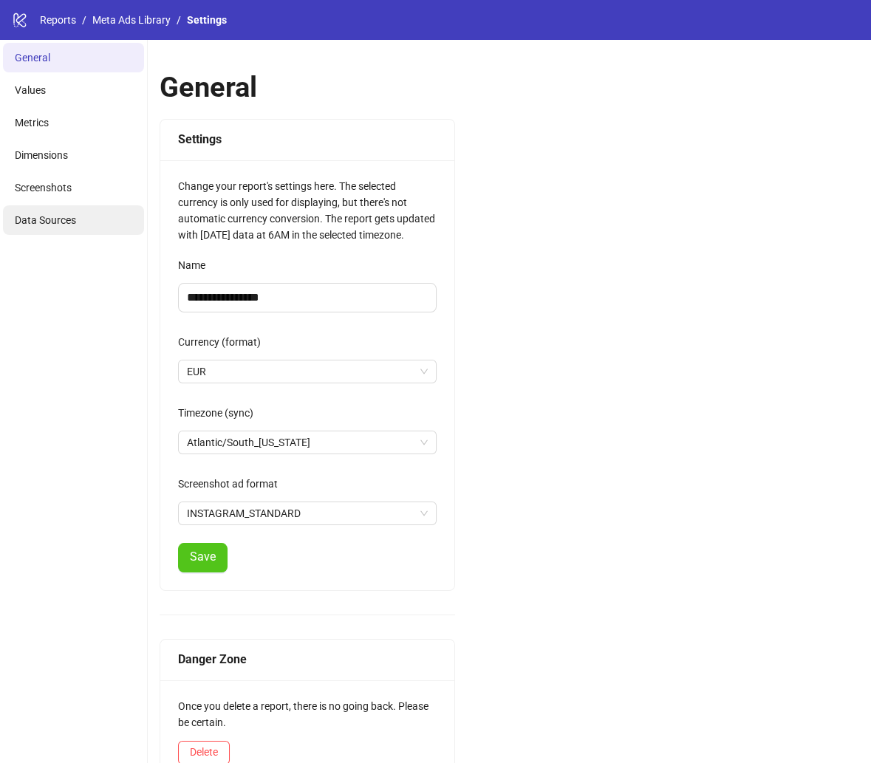
click at [73, 231] on li "Data Sources" at bounding box center [73, 220] width 141 height 30
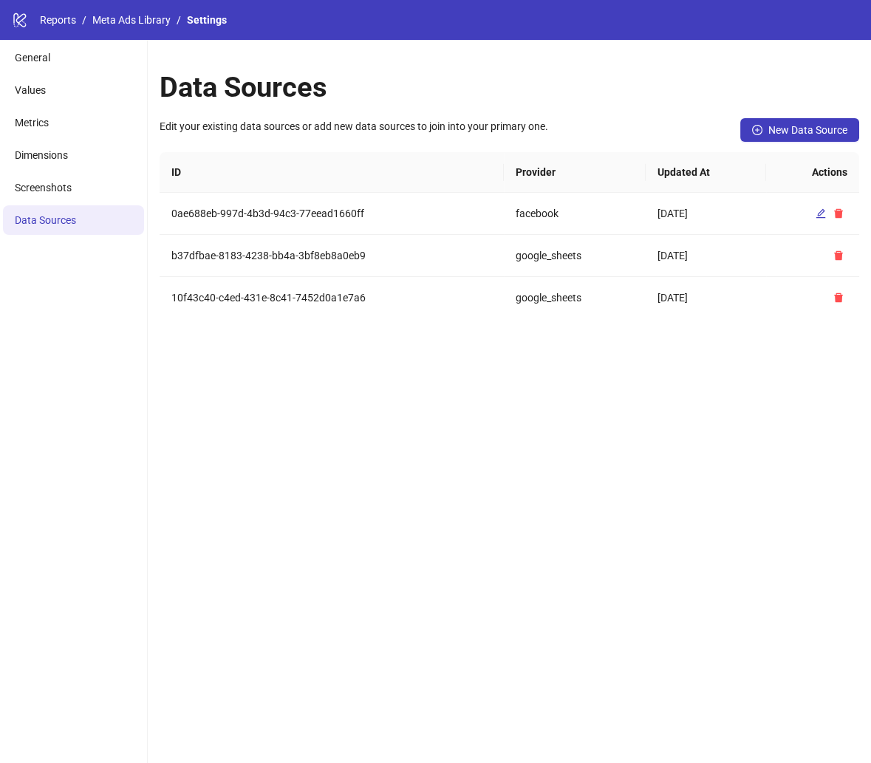
drag, startPoint x: 870, startPoint y: 419, endPoint x: 781, endPoint y: 412, distance: 89.7
click at [781, 412] on div "Data Sources Edit your existing data sources or add new data sources to join in…" at bounding box center [509, 401] width 723 height 723
click at [828, 134] on span "New Data Source" at bounding box center [808, 130] width 79 height 12
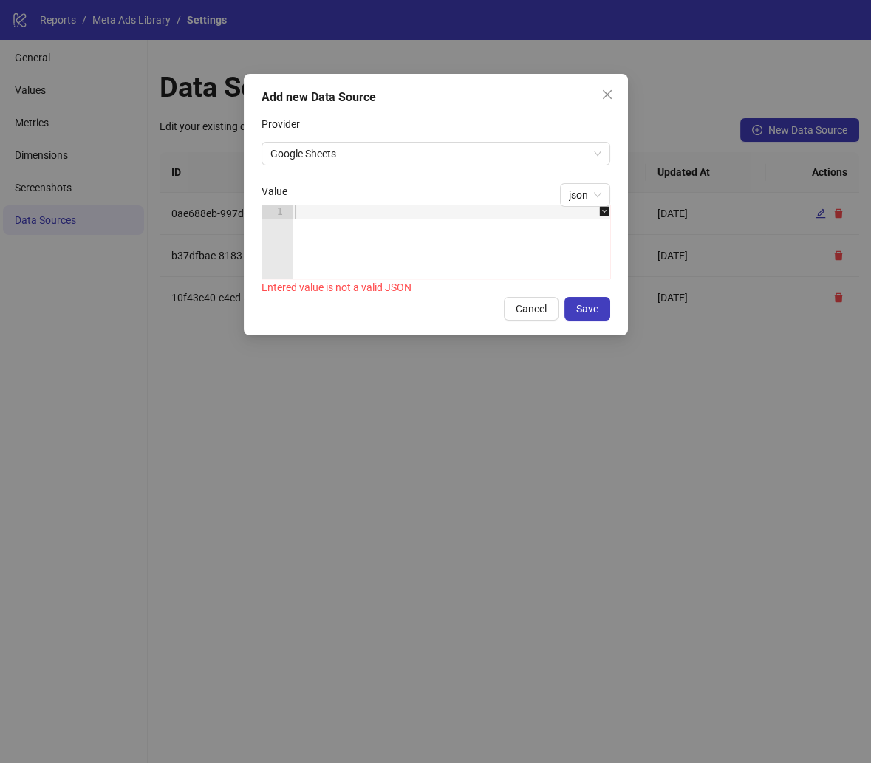
click at [441, 228] on div at bounding box center [459, 255] width 334 height 100
paste textarea "*"
type textarea "*"
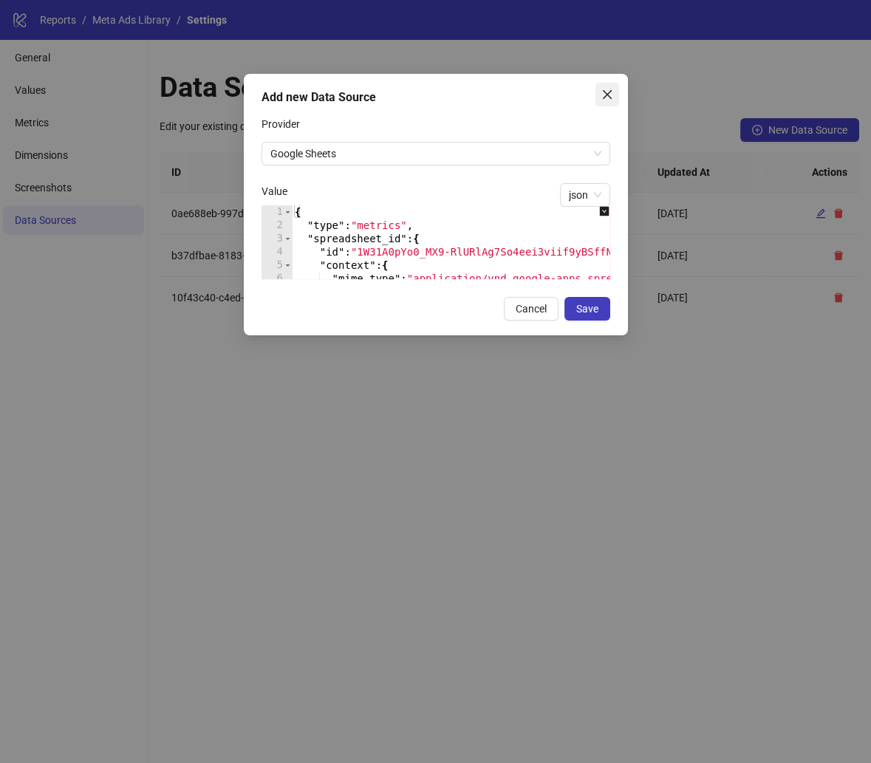
click at [613, 95] on span "Close" at bounding box center [608, 95] width 24 height 12
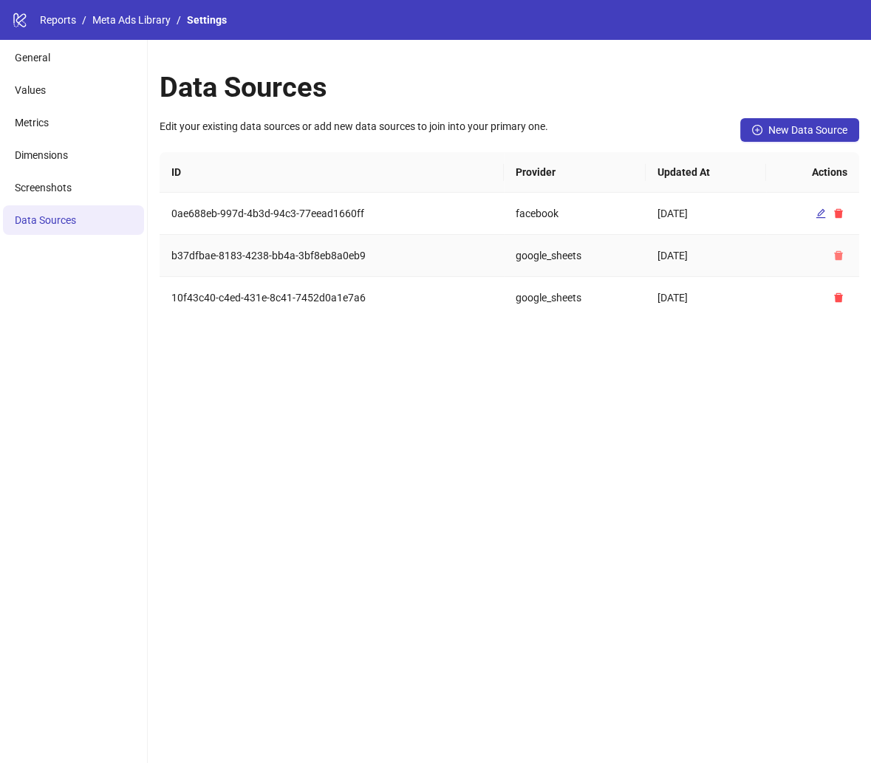
click at [839, 259] on icon "delete" at bounding box center [839, 256] width 10 height 10
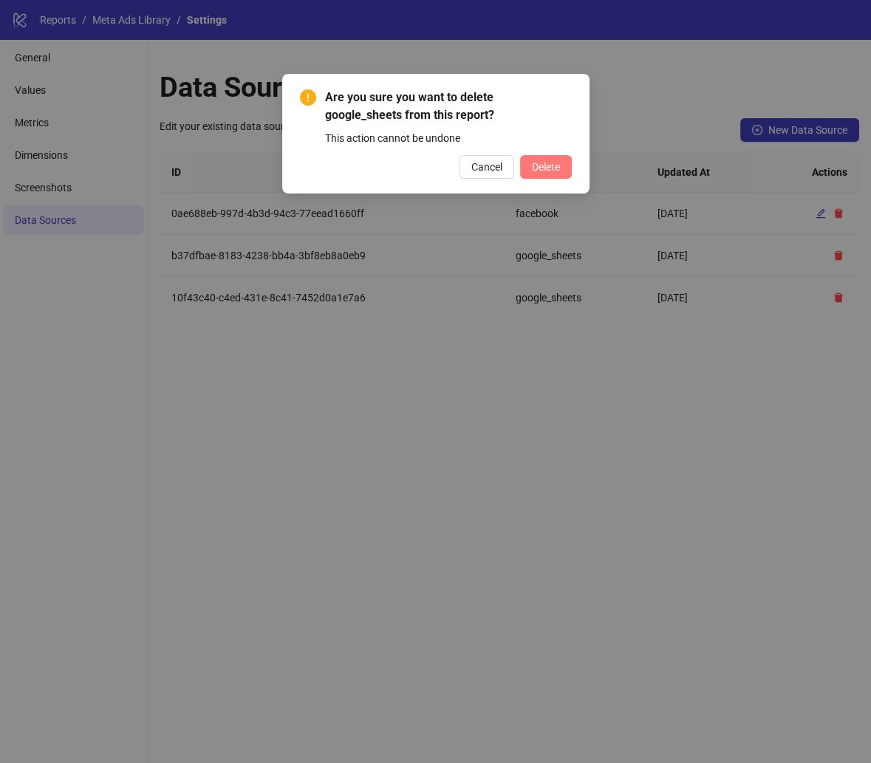
click at [548, 163] on span "Delete" at bounding box center [546, 167] width 28 height 12
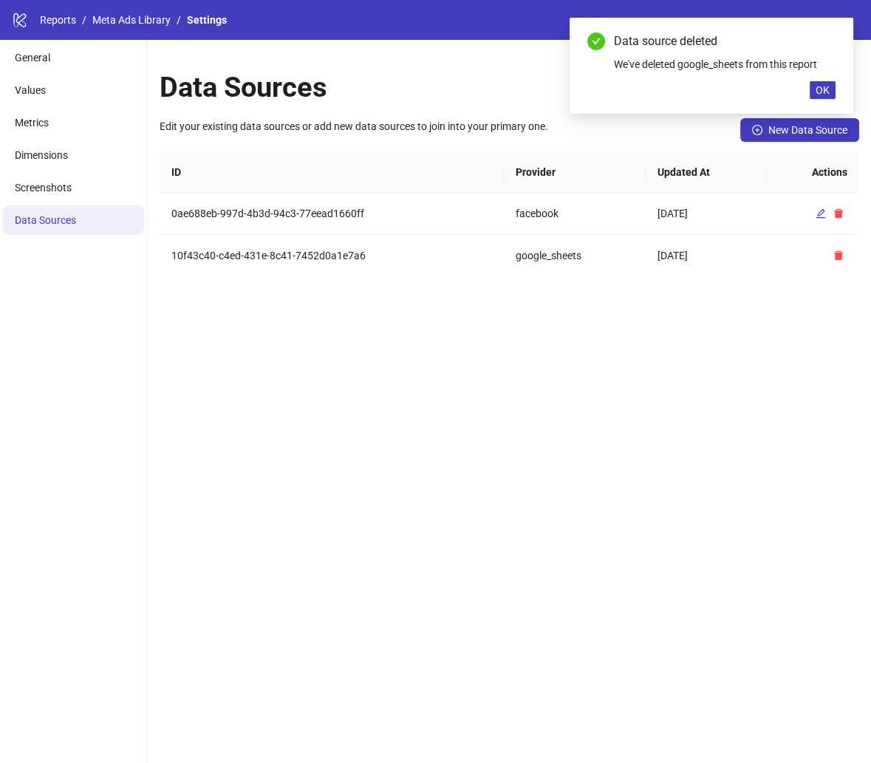
click at [818, 140] on button "New Data Source" at bounding box center [799, 130] width 119 height 24
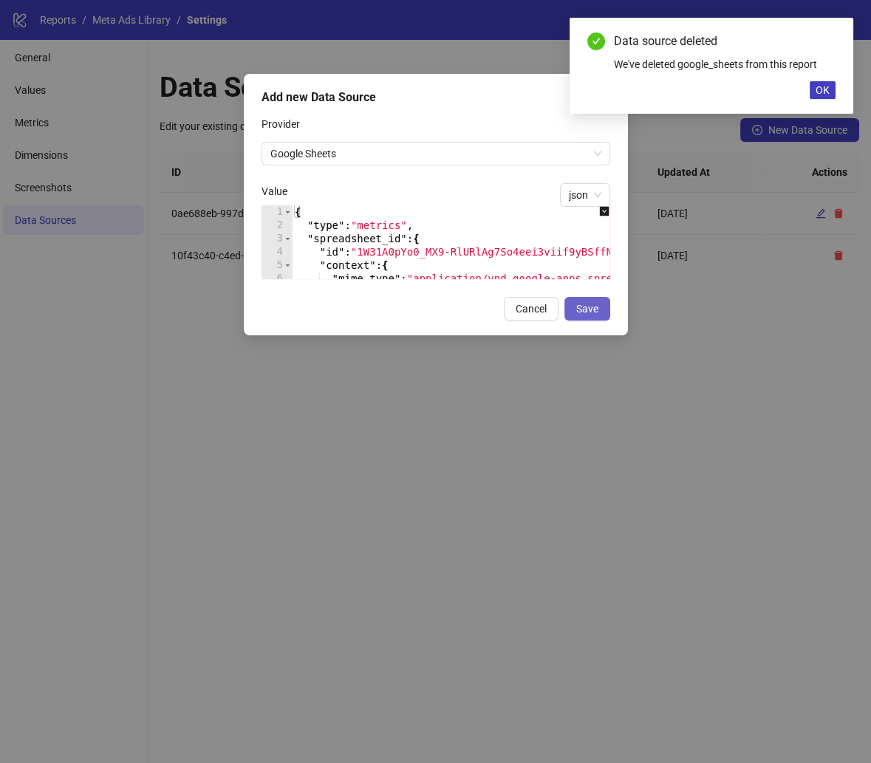
click at [590, 313] on span "Save" at bounding box center [587, 309] width 22 height 12
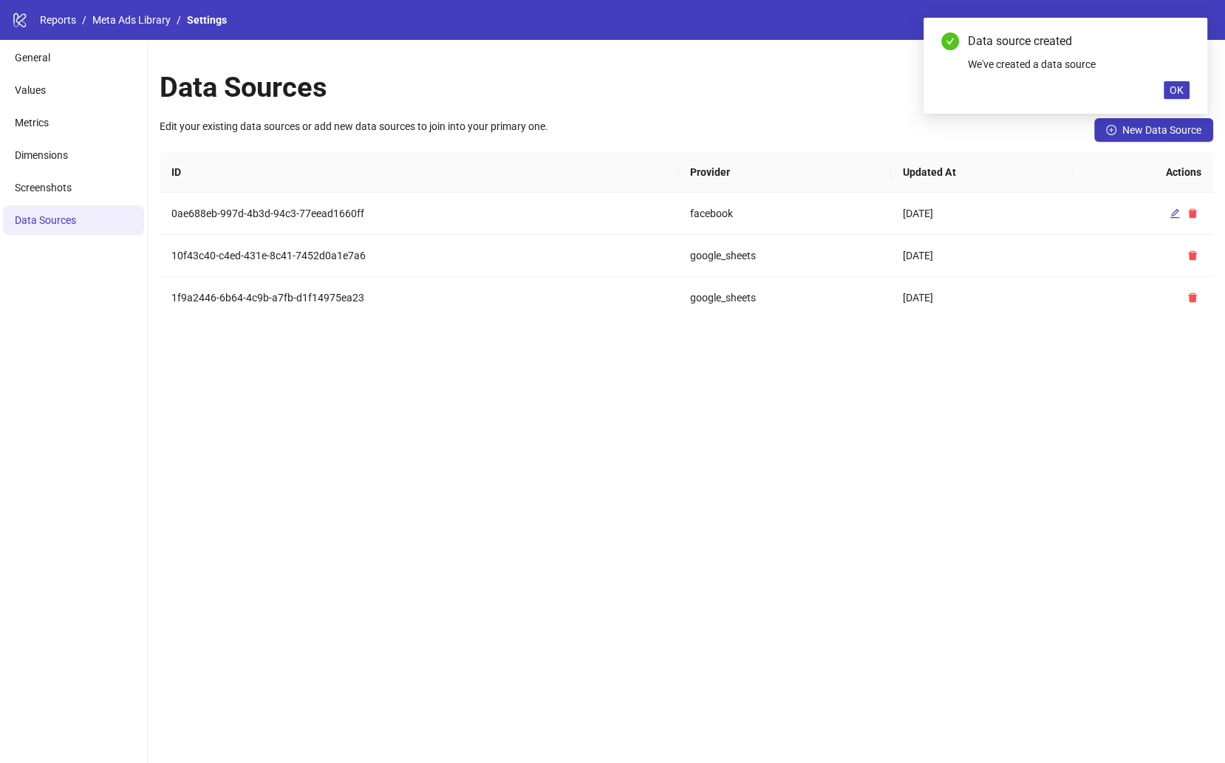
click at [734, 385] on div "Data Sources Edit your existing data sources or add new data sources to join in…" at bounding box center [686, 401] width 1077 height 723
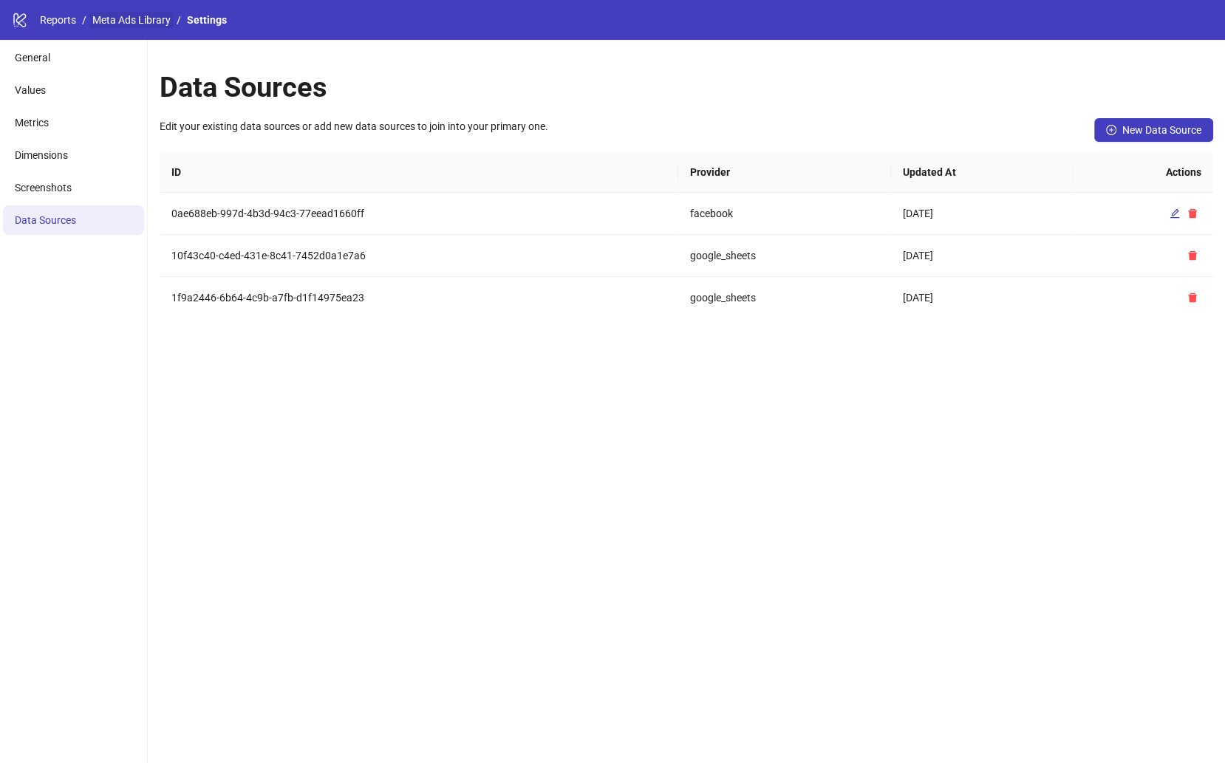
click at [136, 18] on link "Meta Ads Library" at bounding box center [131, 20] width 84 height 16
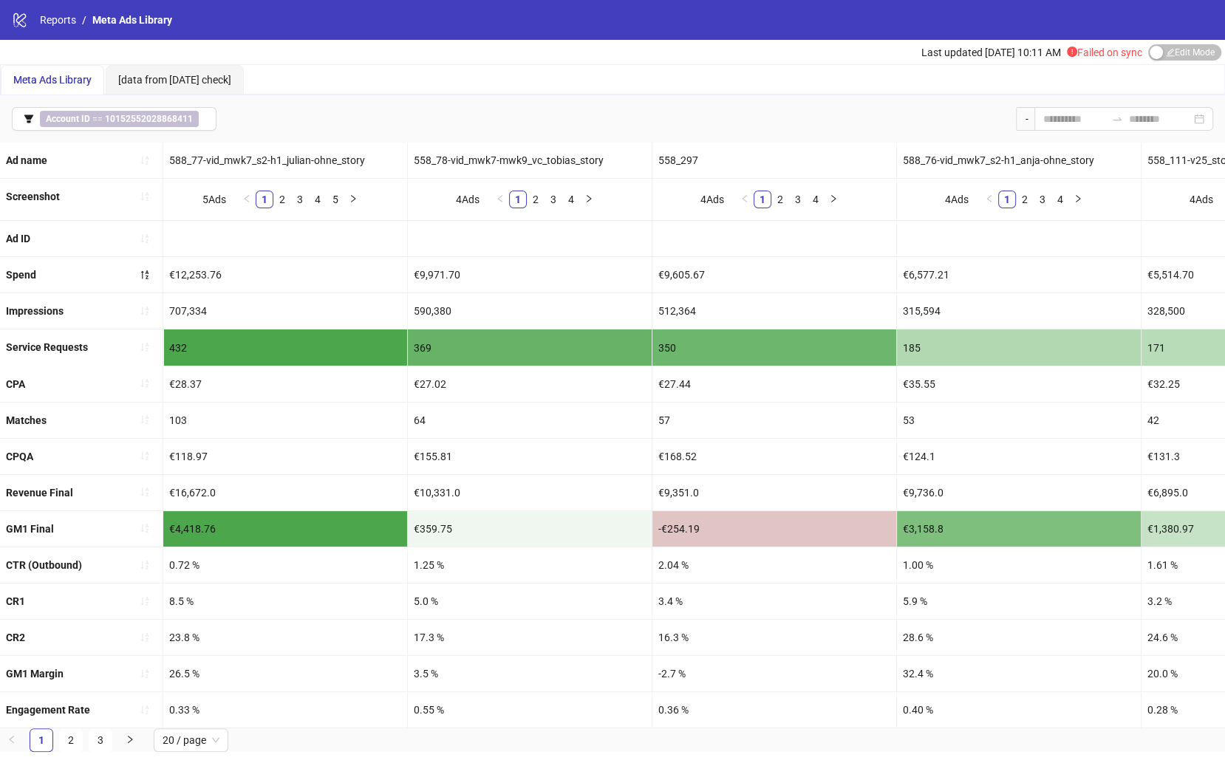
click at [769, 78] on div "Meta Ads Library [data from Yesterday check]" at bounding box center [613, 80] width 1224 height 30
click at [1182, 56] on span "Edit Mode Edit Mode" at bounding box center [1184, 52] width 73 height 16
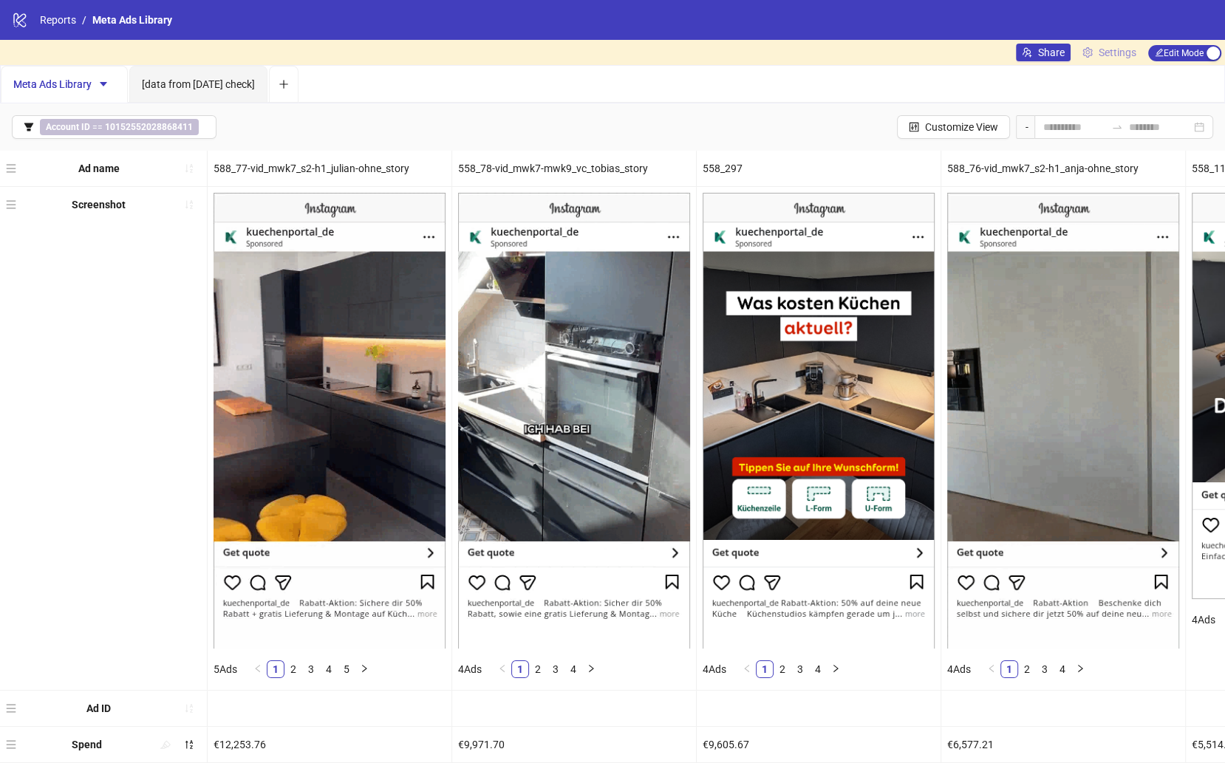
click at [1092, 49] on link "Settings" at bounding box center [1110, 53] width 66 height 18
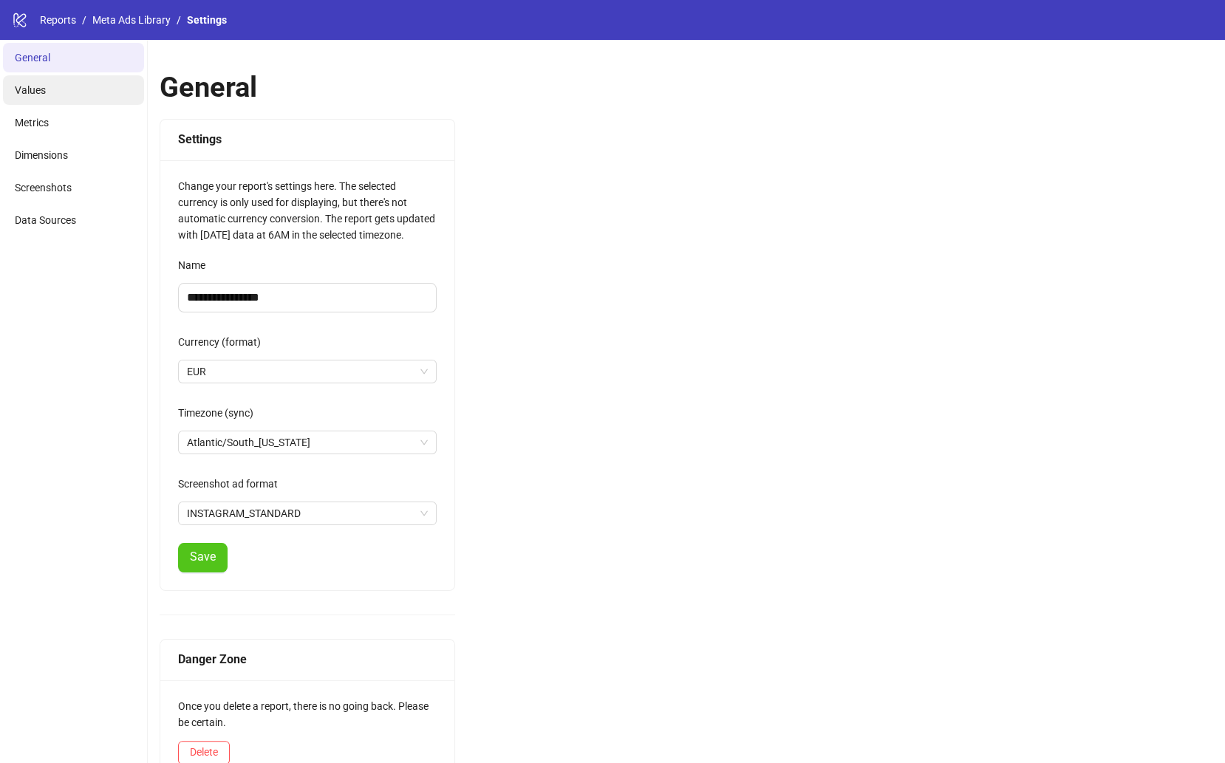
click at [81, 86] on li "Values" at bounding box center [73, 90] width 141 height 30
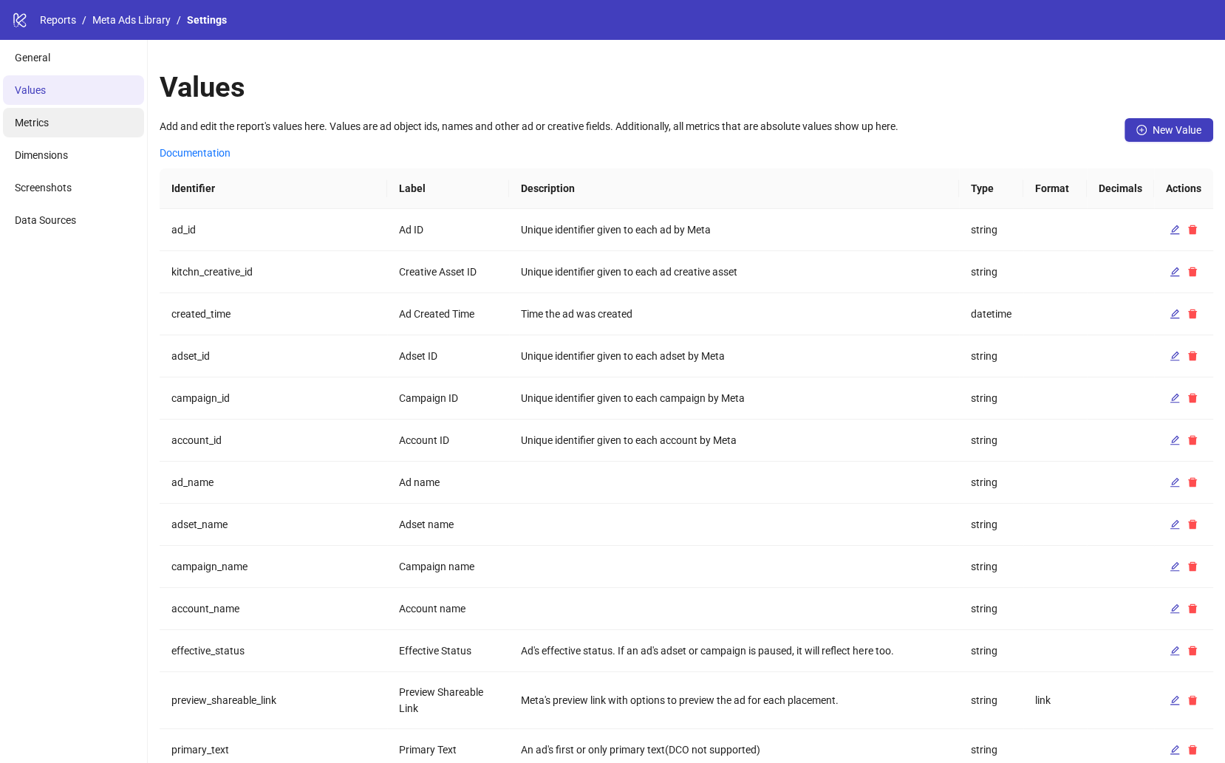
click at [81, 113] on li "Metrics" at bounding box center [73, 123] width 141 height 30
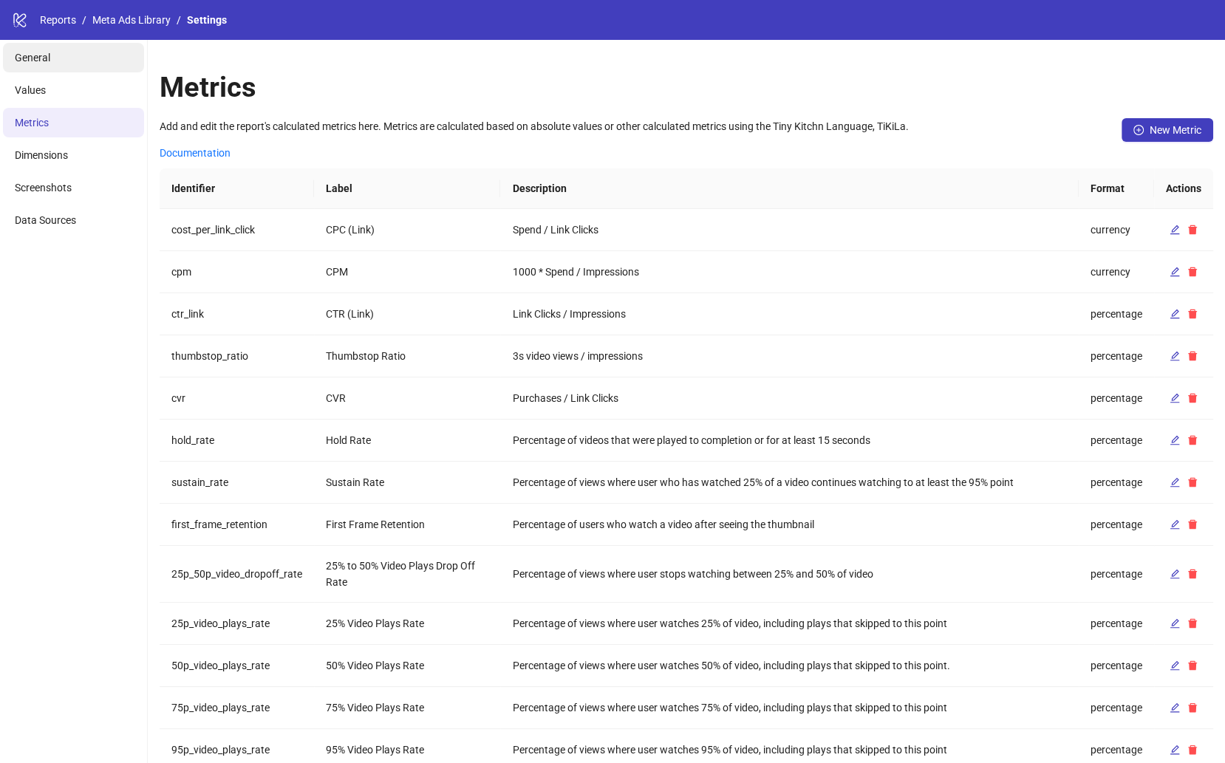
click at [92, 68] on li "General" at bounding box center [73, 58] width 141 height 30
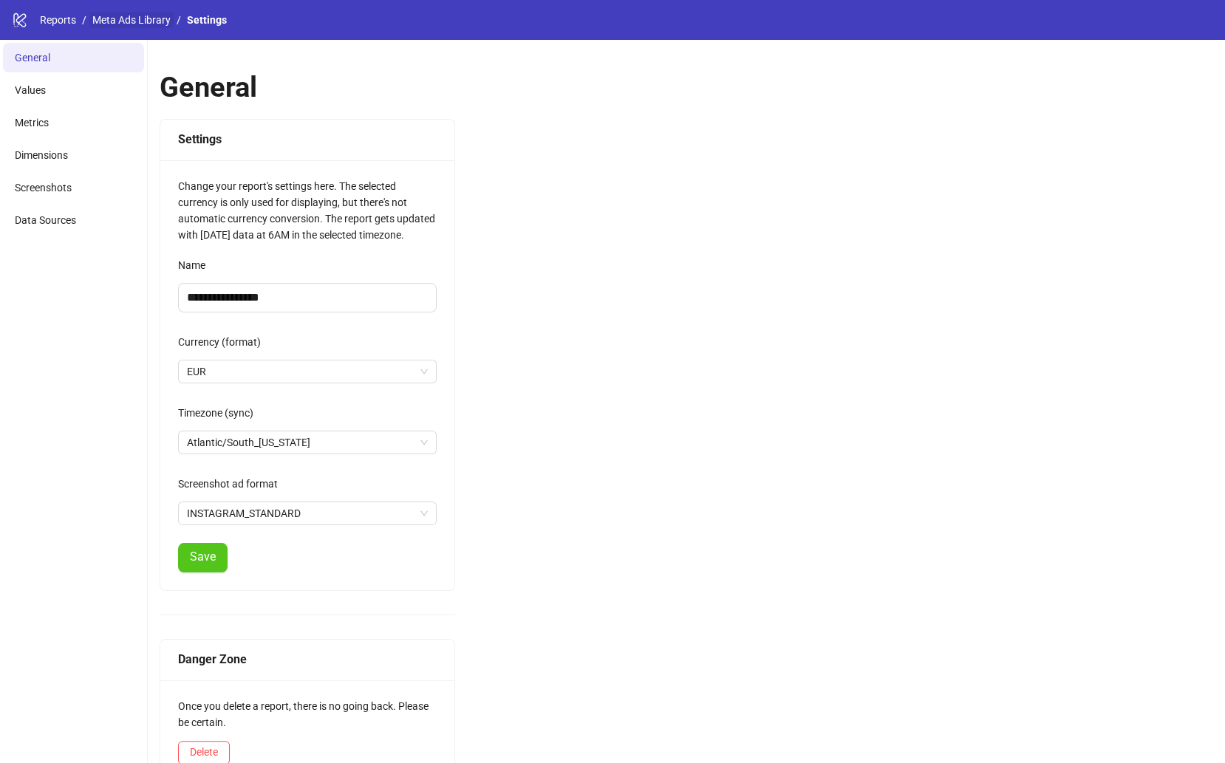
click at [117, 24] on link "Meta Ads Library" at bounding box center [131, 20] width 84 height 16
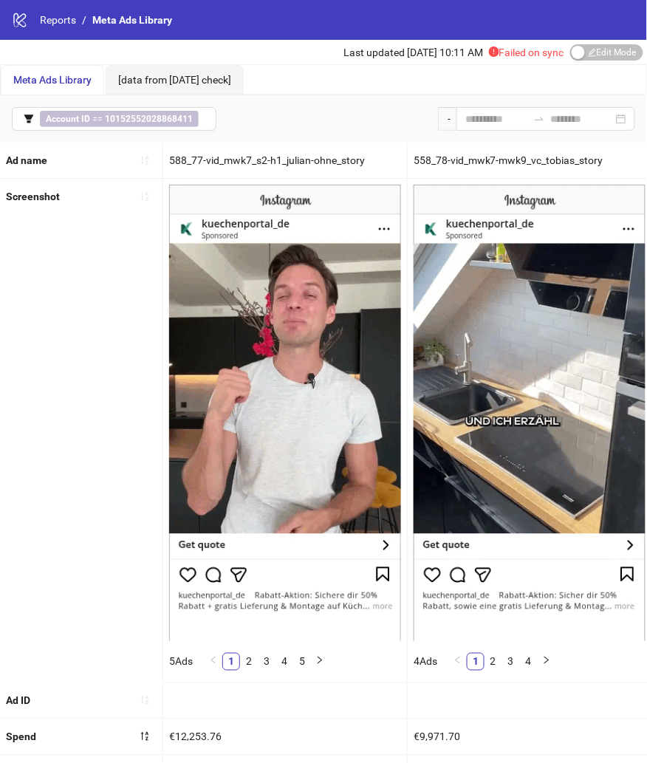
click at [559, 87] on div "Meta Ads Library [data from [DATE] check]" at bounding box center [324, 80] width 646 height 30
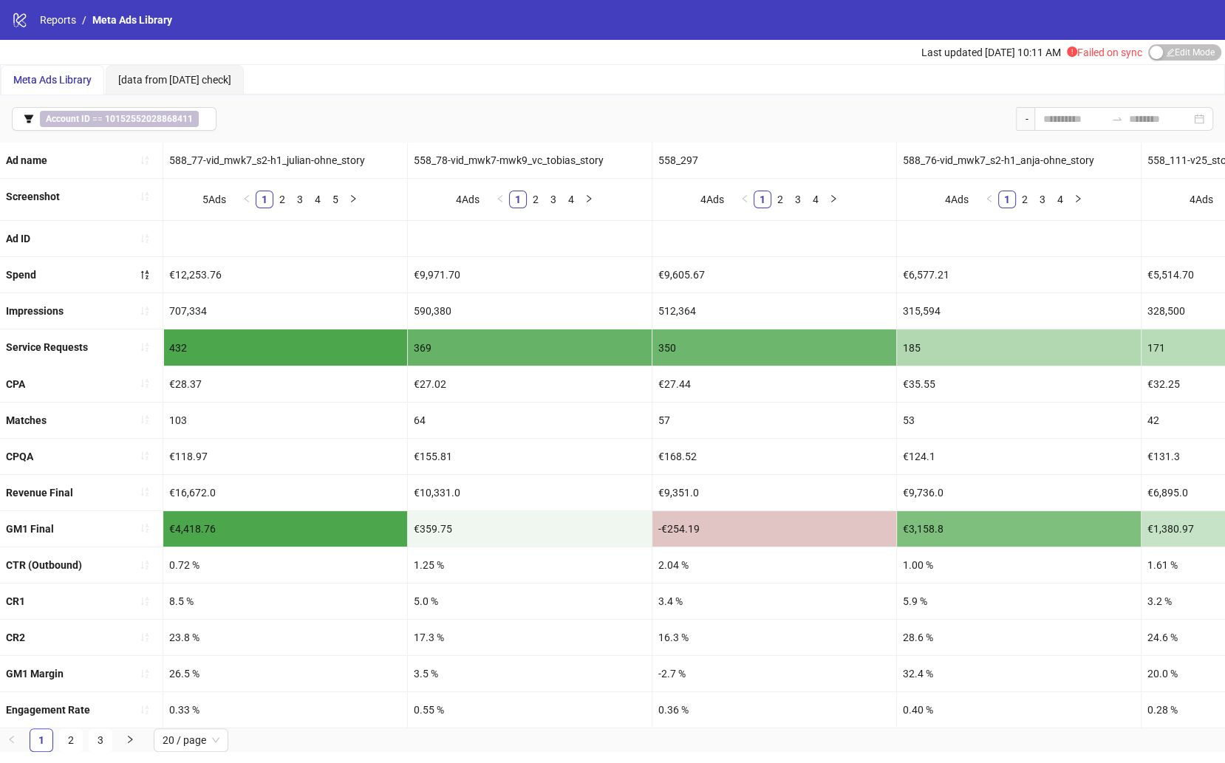
click at [797, 81] on div "Meta Ads Library [data from [DATE] check]" at bounding box center [613, 80] width 1224 height 30
click at [795, 81] on div "Meta Ads Library [data from [DATE] check]" at bounding box center [613, 80] width 1224 height 30
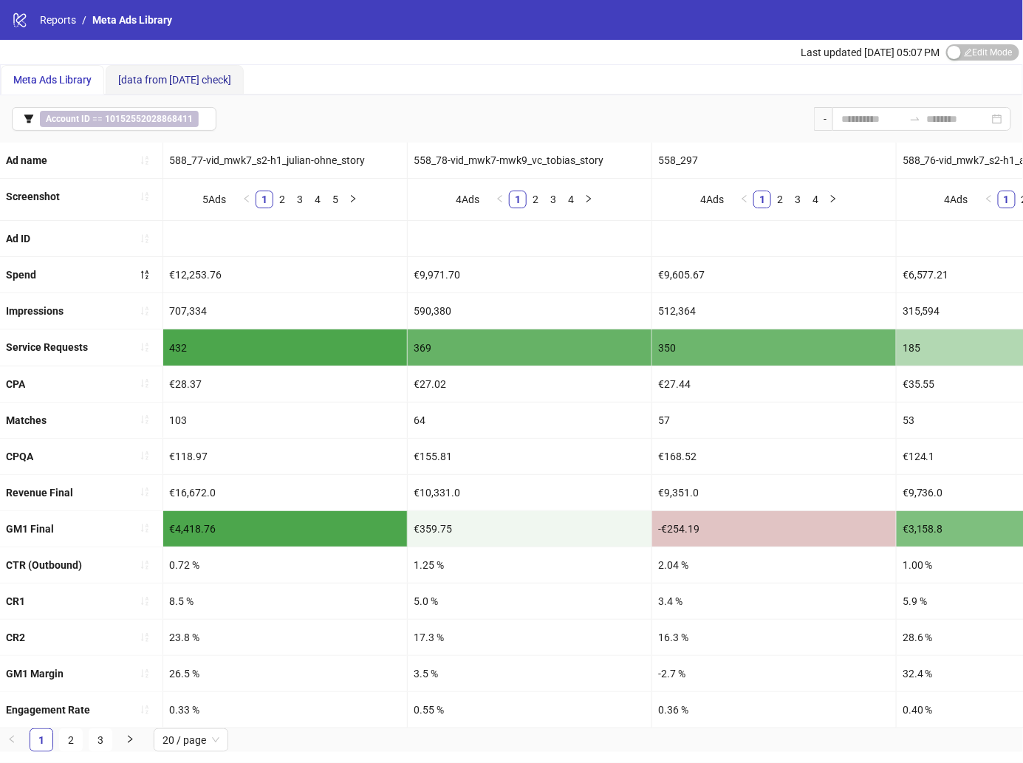
click at [195, 82] on span "[data from [DATE] check]" at bounding box center [174, 80] width 113 height 12
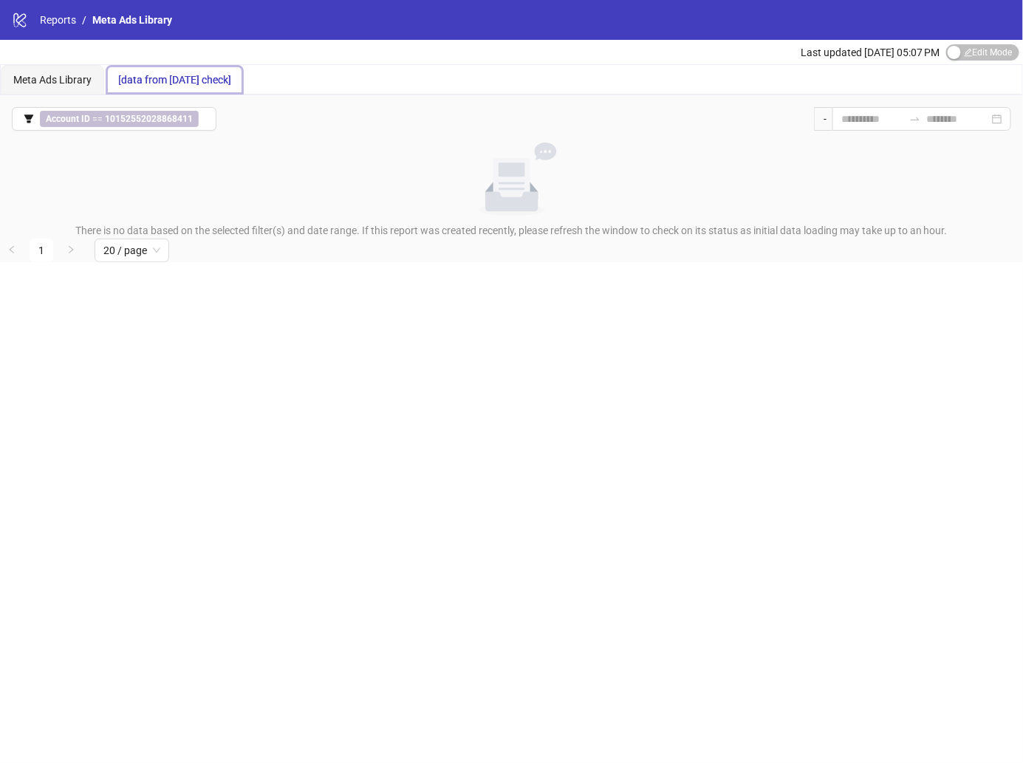
click at [457, 353] on div "logo/logo-mobile Reports / Meta Ads Library Last updated Oct 06, 05:07 PM Edit …" at bounding box center [511, 381] width 1023 height 763
click at [184, 120] on b "10152552028868411" at bounding box center [149, 119] width 88 height 10
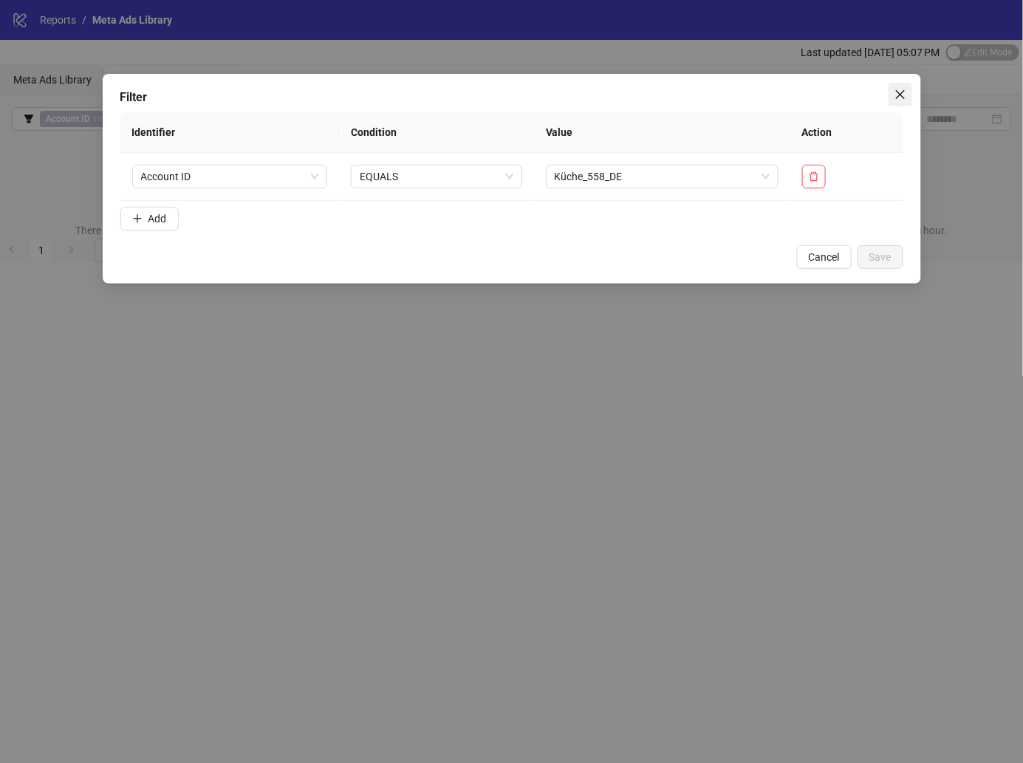
click at [896, 95] on icon "close" at bounding box center [901, 95] width 12 height 12
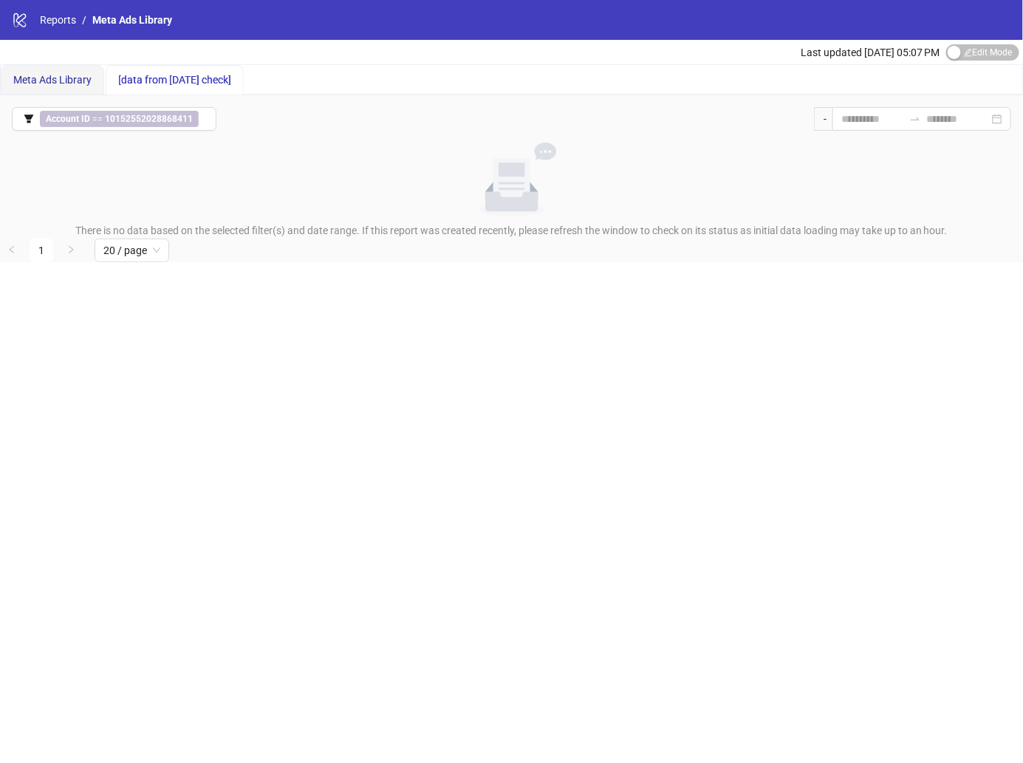
click at [55, 77] on span "Meta Ads Library" at bounding box center [52, 80] width 78 height 12
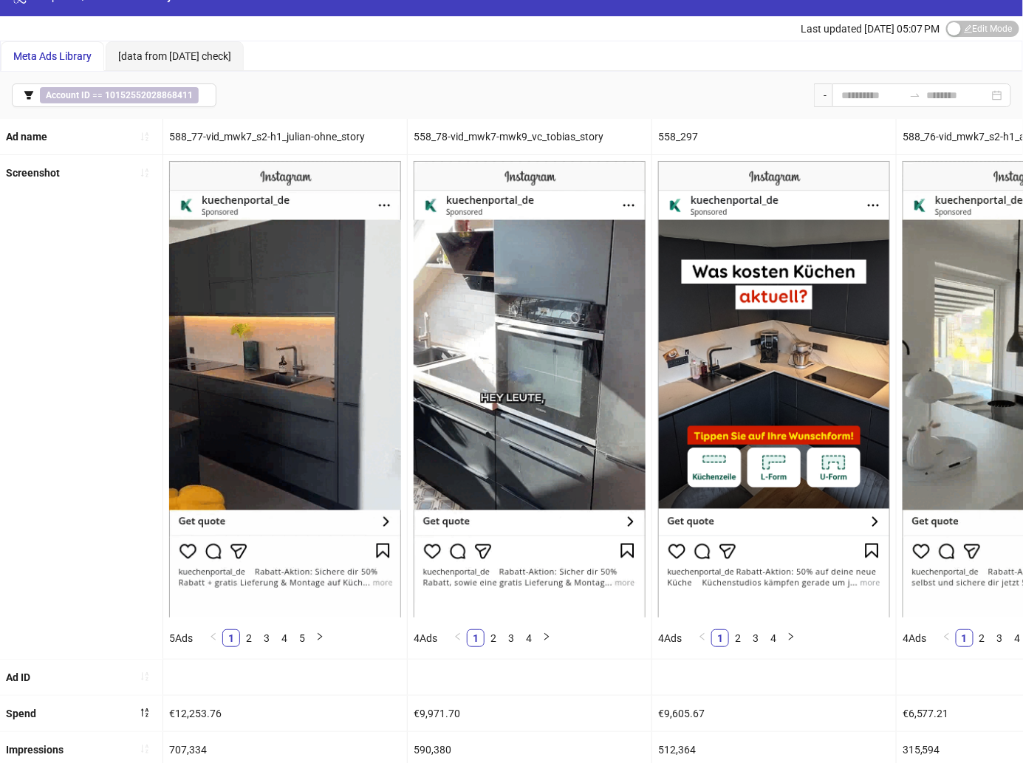
scroll to position [22, 0]
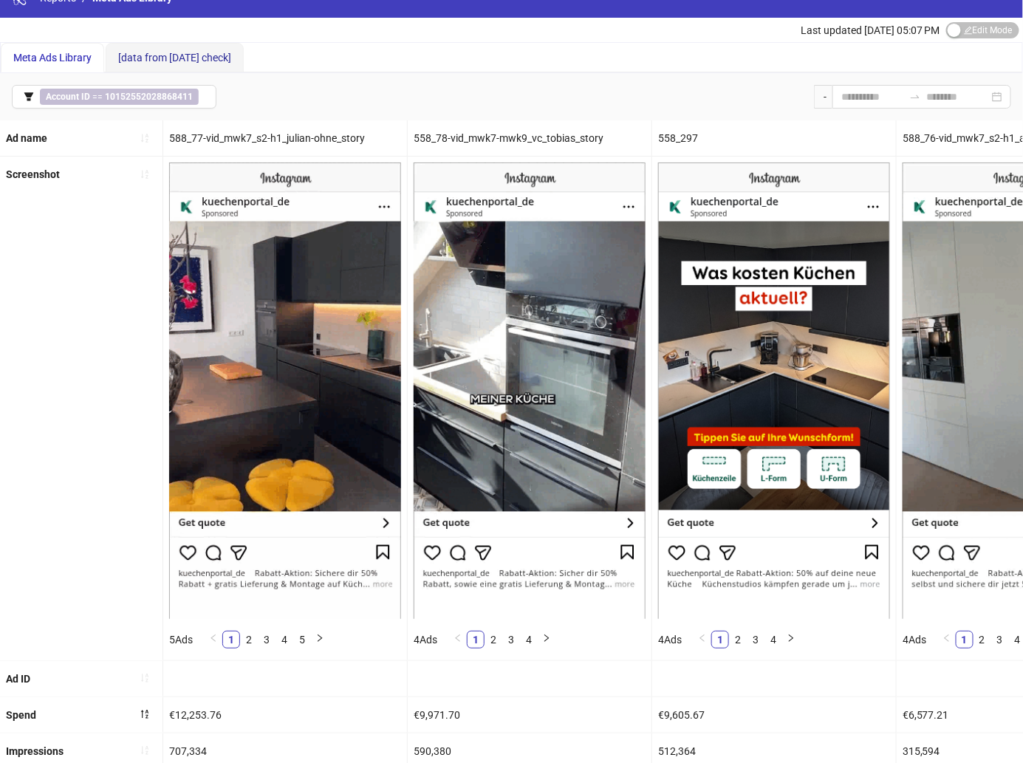
click at [178, 52] on span "[data from Yesterday check]" at bounding box center [174, 58] width 113 height 12
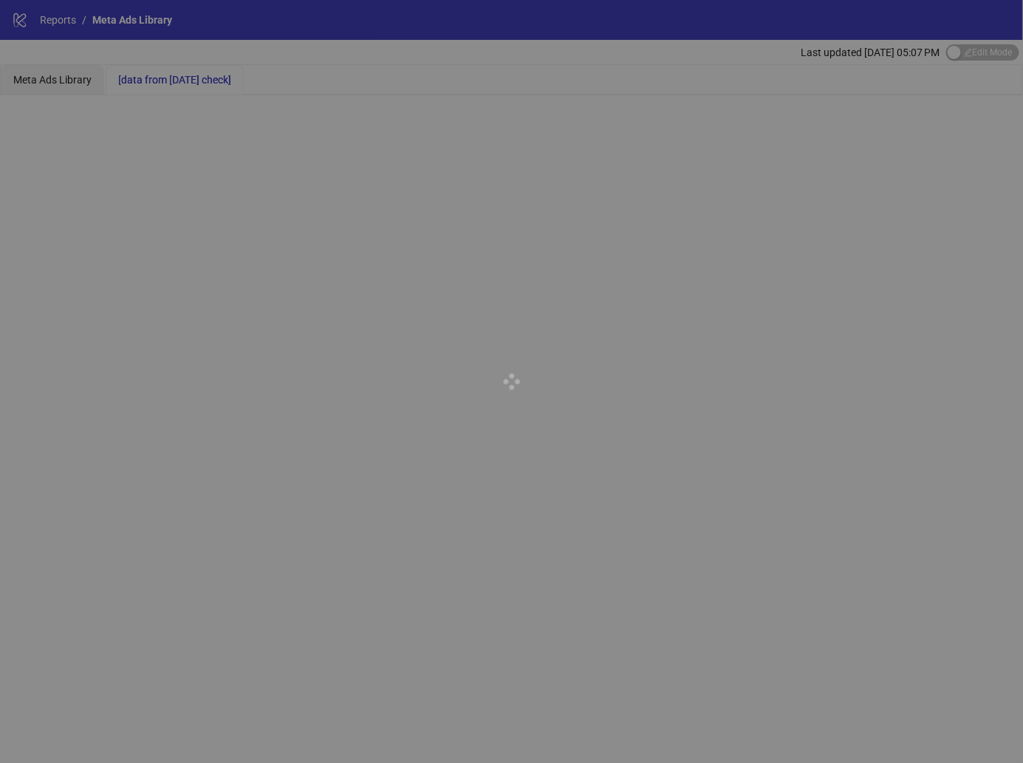
scroll to position [0, 0]
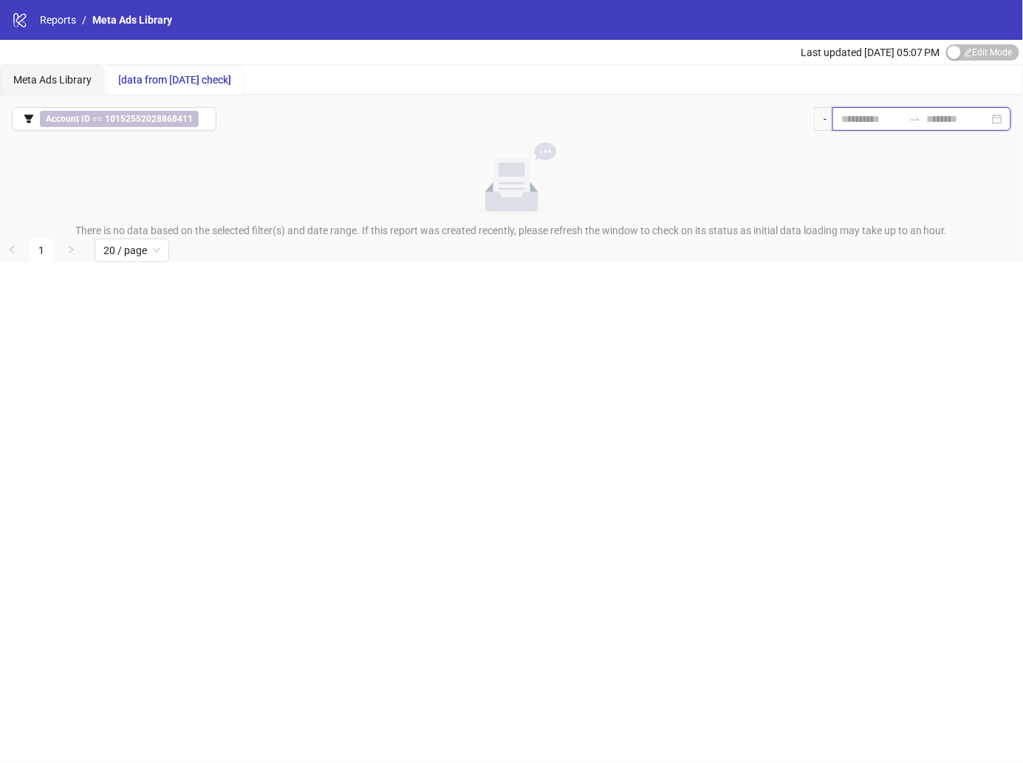
click at [869, 116] on input at bounding box center [873, 119] width 62 height 16
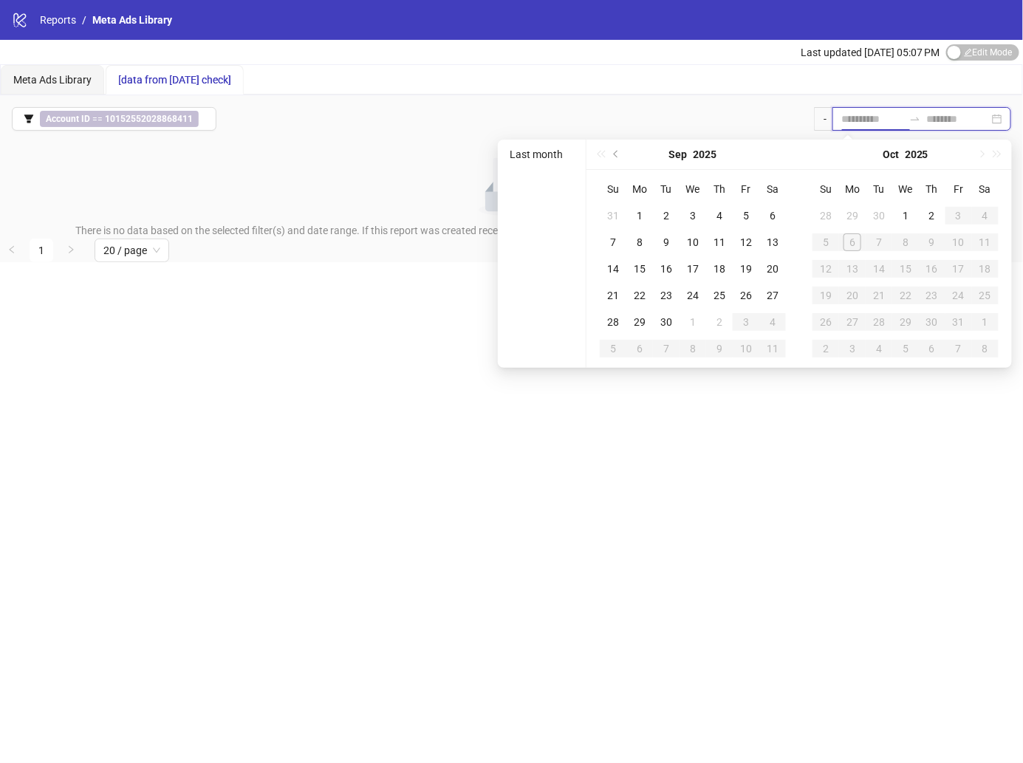
type input "**********"
click at [760, 416] on div "logo/logo-mobile Reports / Meta Ads Library Last updated Oct 06, 05:07 PM Edit …" at bounding box center [511, 381] width 1023 height 763
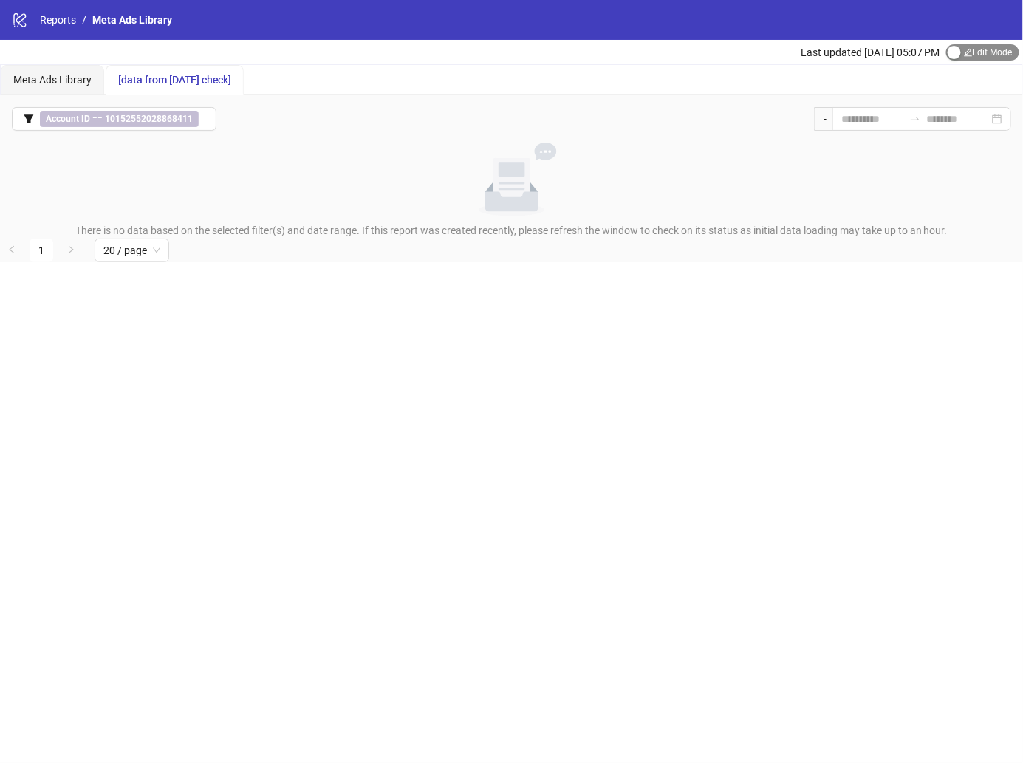
click at [980, 50] on span "Edit Mode Edit Mode" at bounding box center [983, 52] width 73 height 16
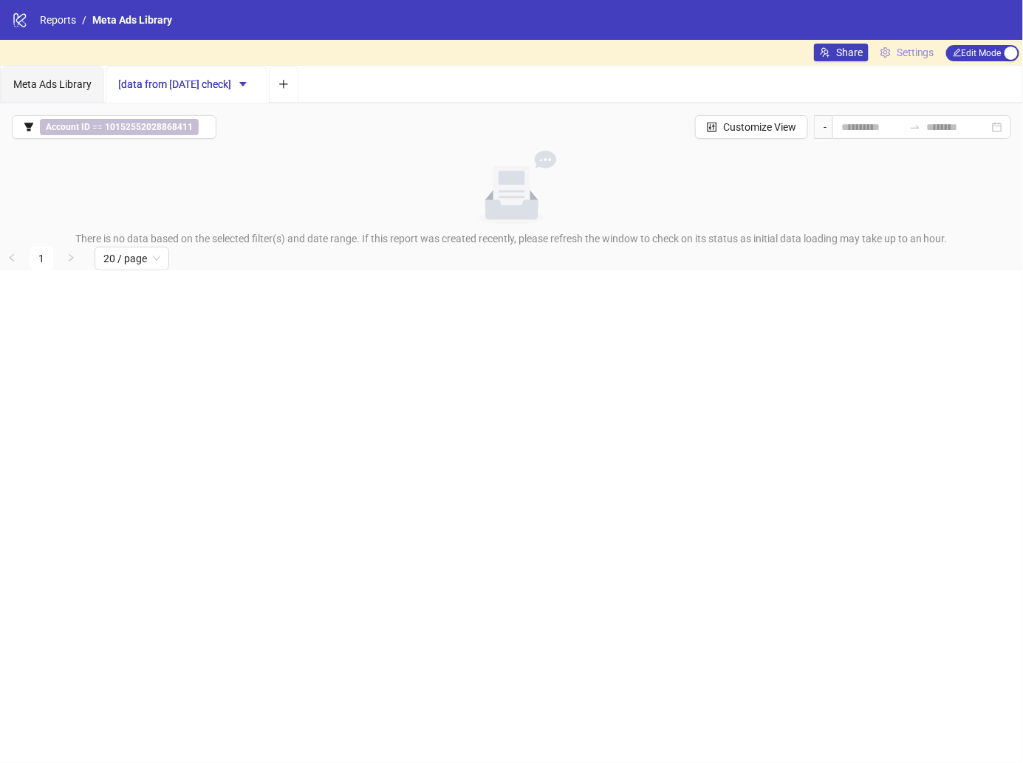
click at [924, 47] on span "Settings" at bounding box center [916, 52] width 38 height 16
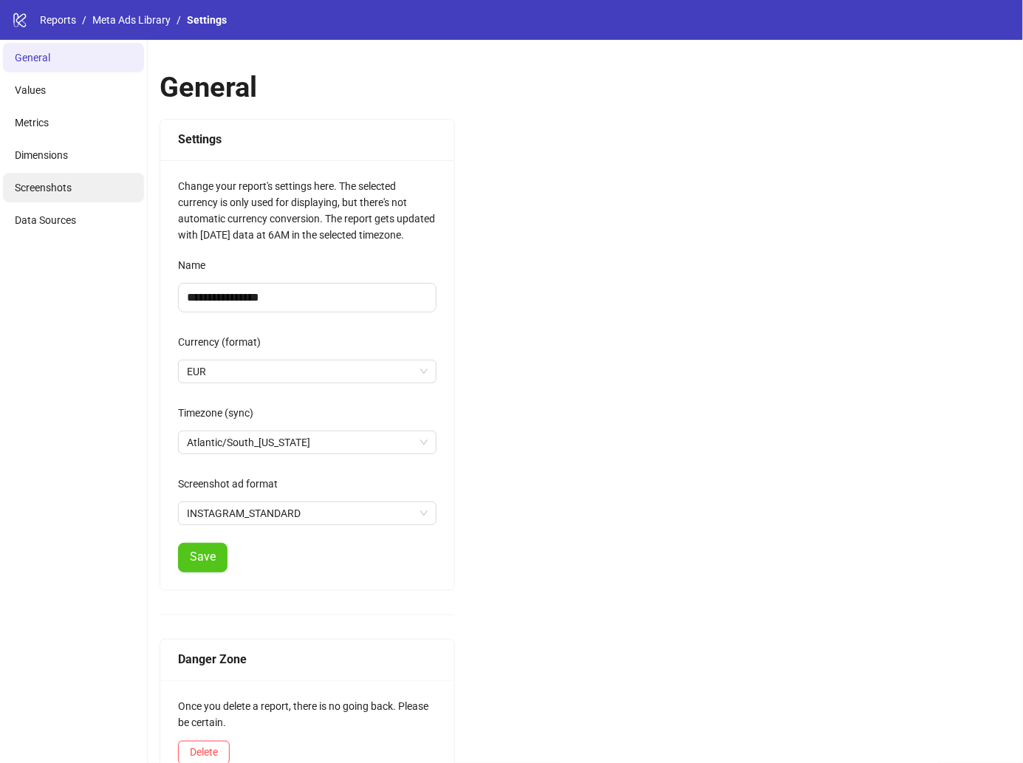
click at [87, 185] on li "Screenshots" at bounding box center [73, 188] width 141 height 30
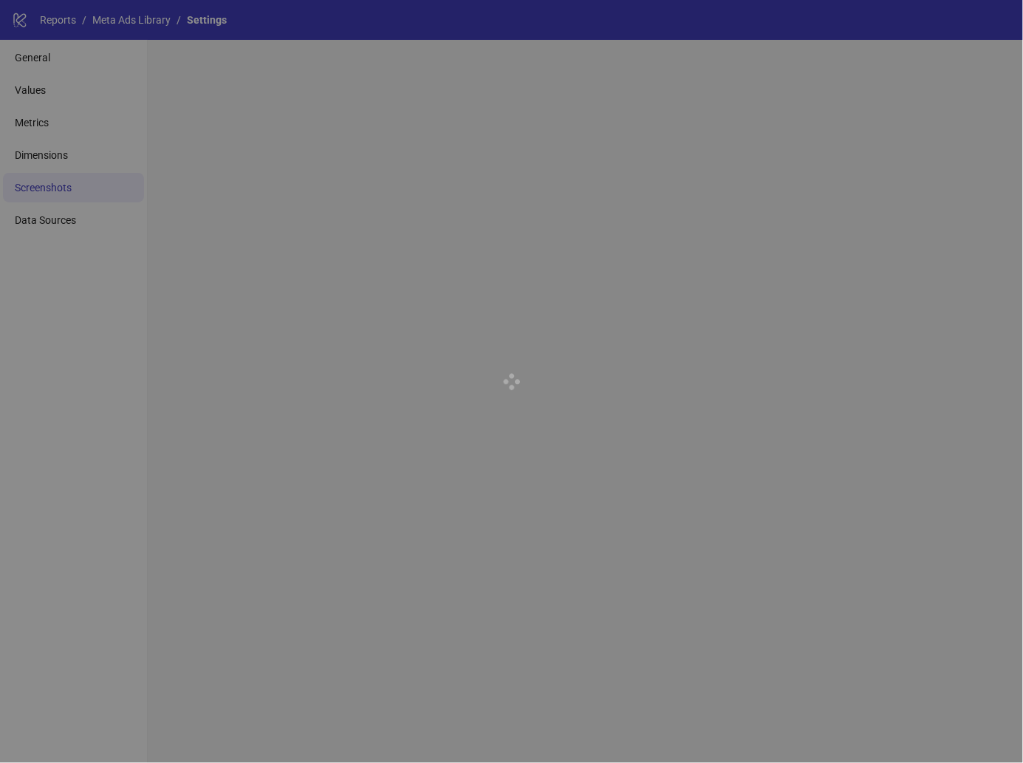
click at [84, 212] on div at bounding box center [511, 381] width 1023 height 763
click at [75, 232] on div at bounding box center [511, 381] width 1023 height 763
click at [78, 228] on div at bounding box center [511, 381] width 1023 height 763
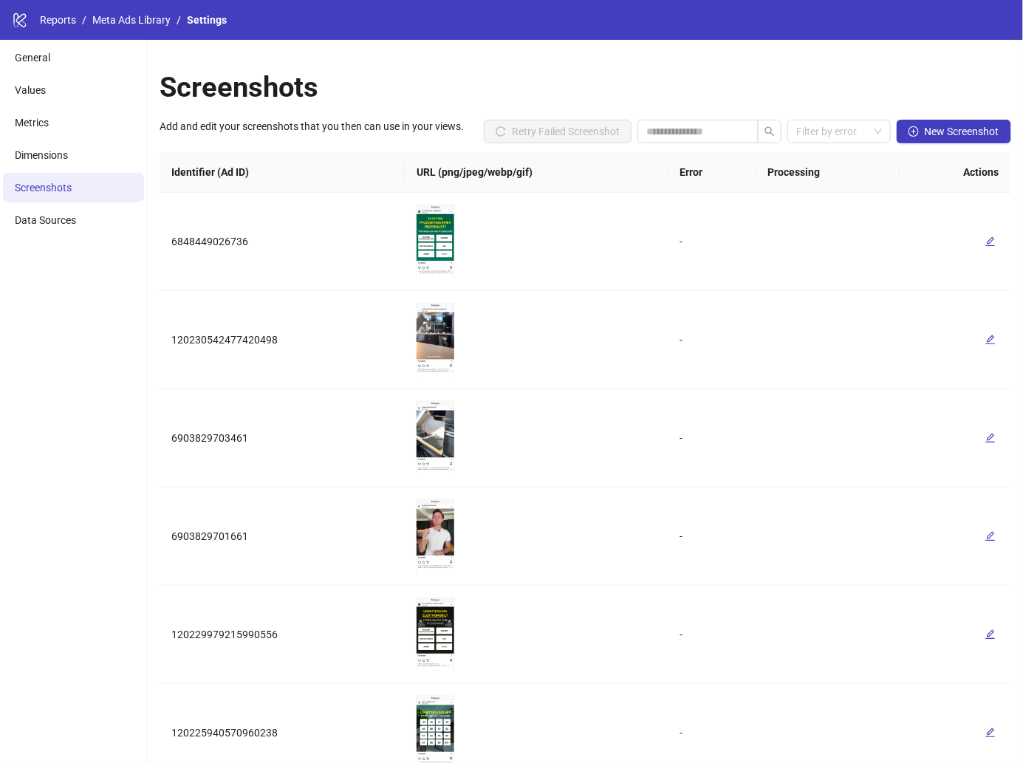
click at [78, 228] on li "Data Sources" at bounding box center [73, 220] width 141 height 30
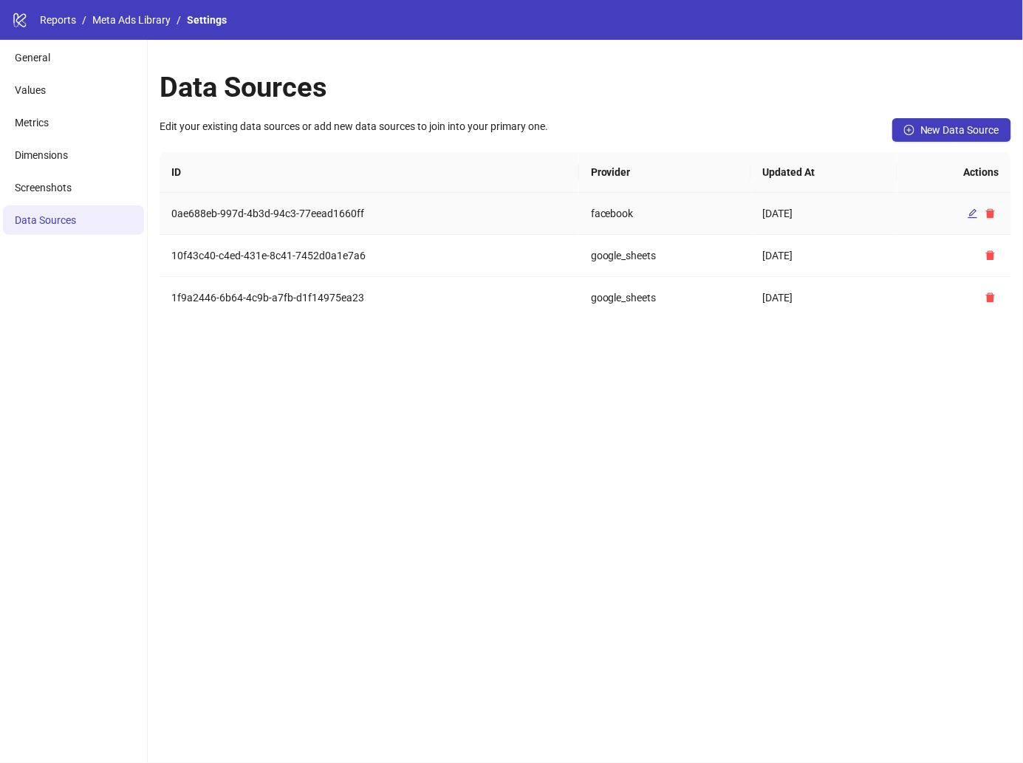
click at [239, 203] on td "0ae688eb-997d-4b3d-94c3-77eead1660ff" at bounding box center [370, 214] width 420 height 42
click at [239, 207] on td "0ae688eb-997d-4b3d-94c3-77eead1660ff" at bounding box center [370, 214] width 420 height 42
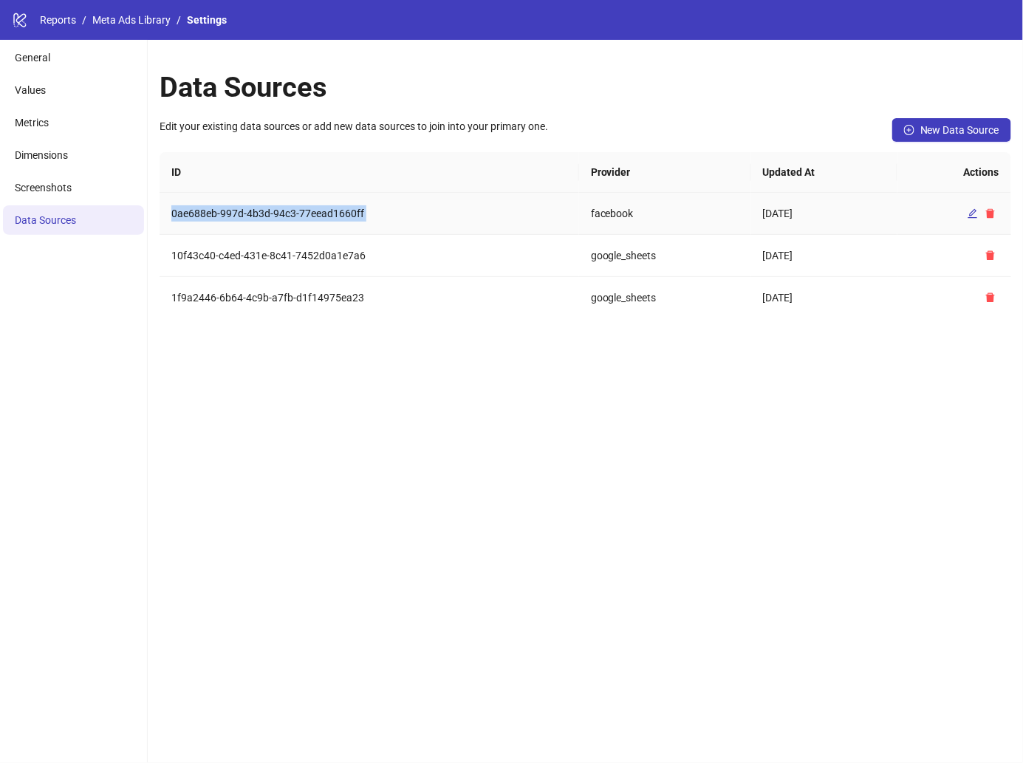
copy td "0ae688eb-997d-4b3d-94c3-77eead1660ff"
